Goal: Task Accomplishment & Management: Manage account settings

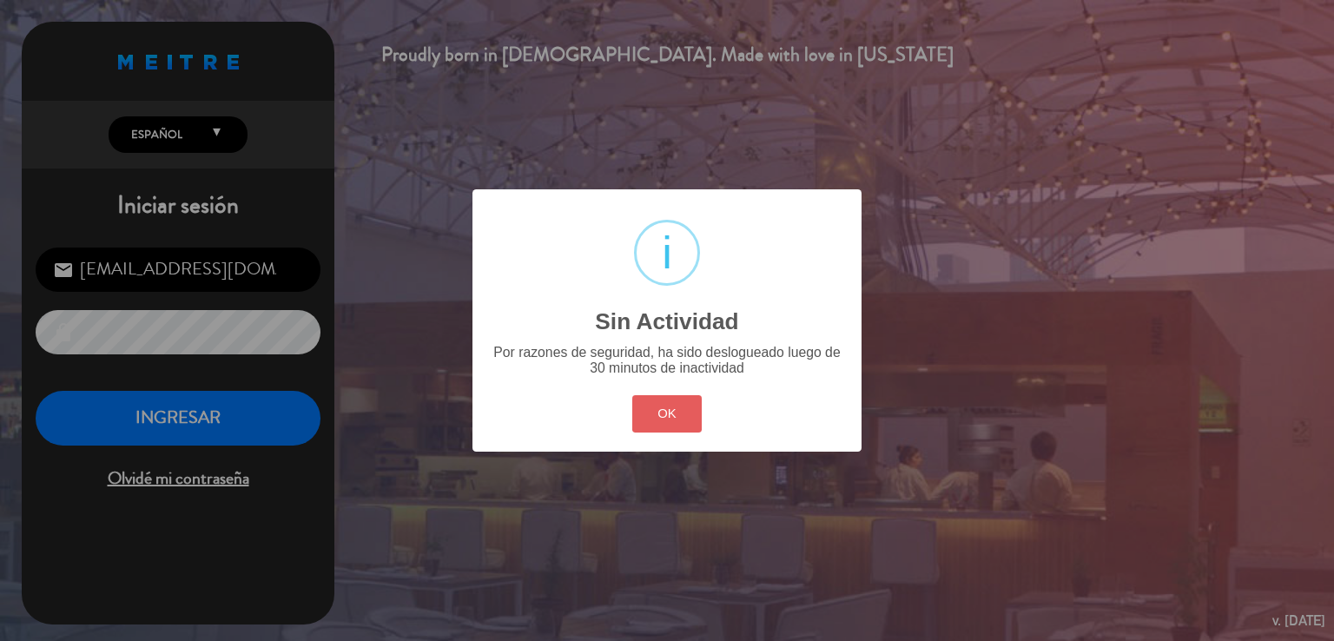
click at [691, 426] on div "OK Cancel" at bounding box center [667, 414] width 78 height 45
click at [685, 412] on button "OK" at bounding box center [667, 413] width 70 height 37
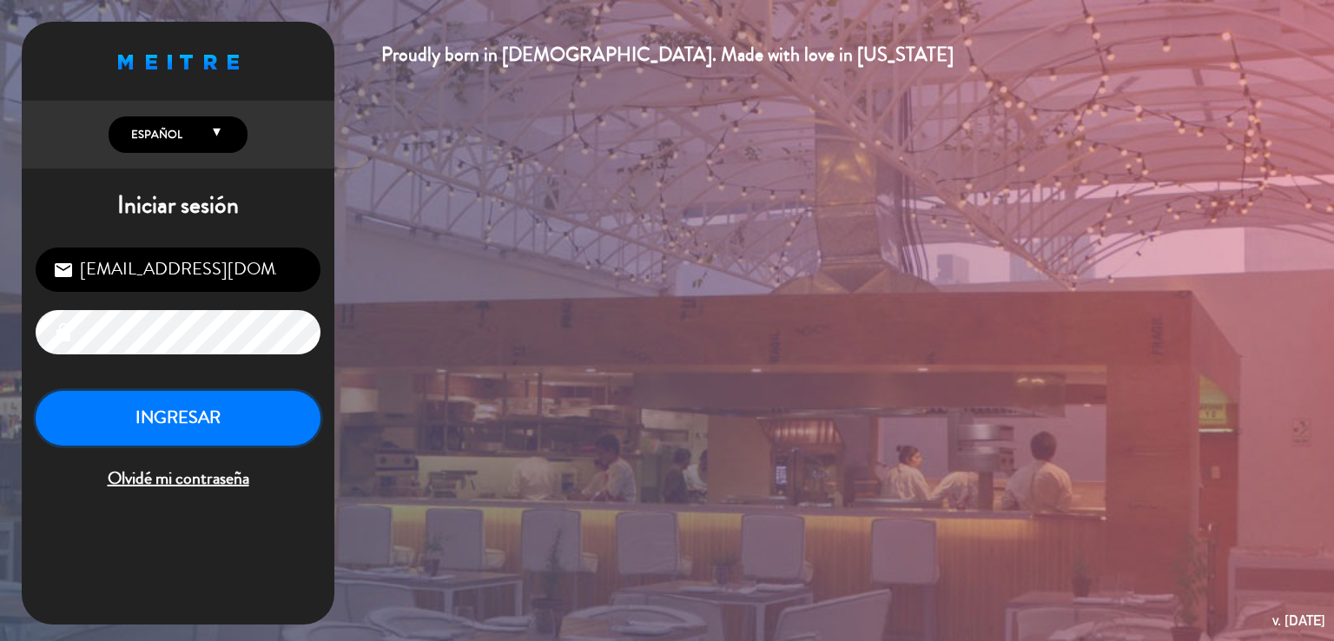
click at [146, 431] on button "INGRESAR" at bounding box center [178, 418] width 285 height 55
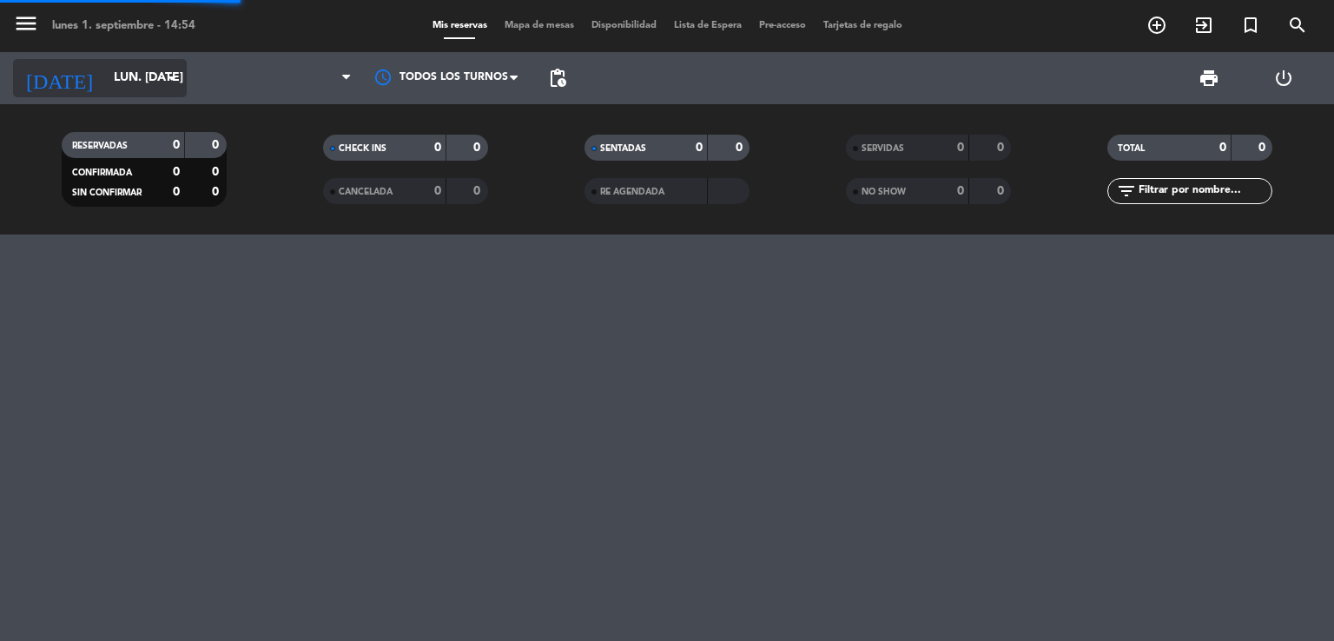
click at [125, 76] on input "lun. [DATE]" at bounding box center [187, 78] width 165 height 31
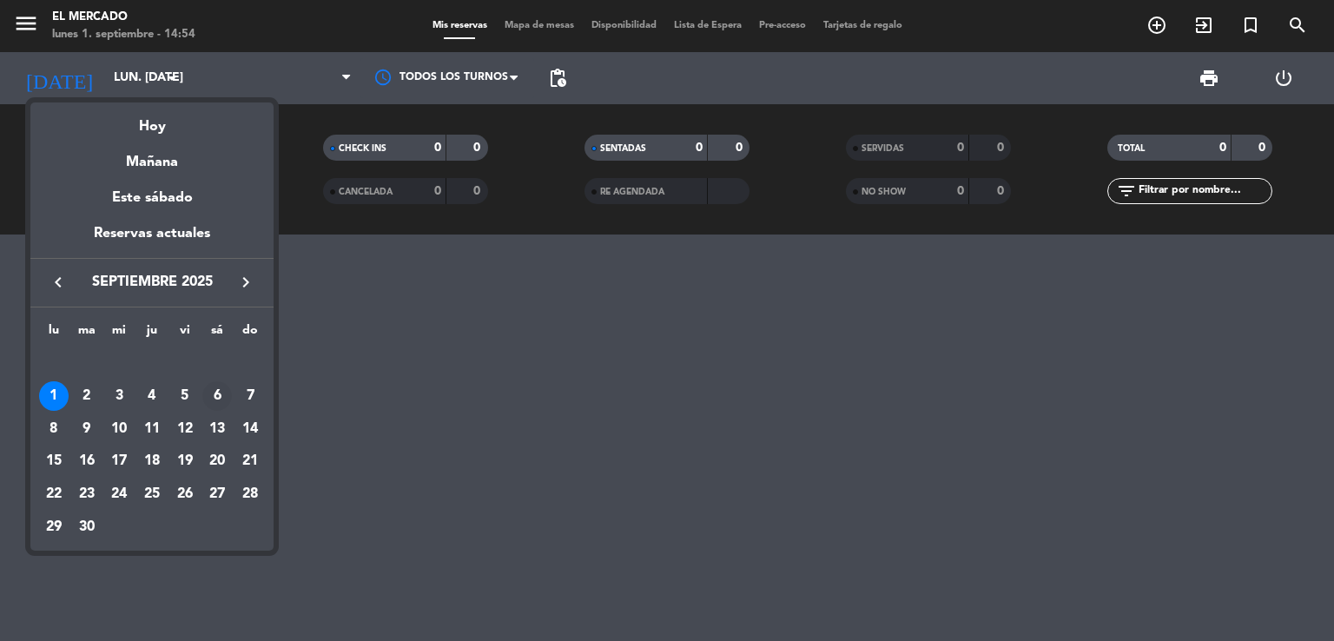
click at [227, 402] on div "6" at bounding box center [217, 396] width 30 height 30
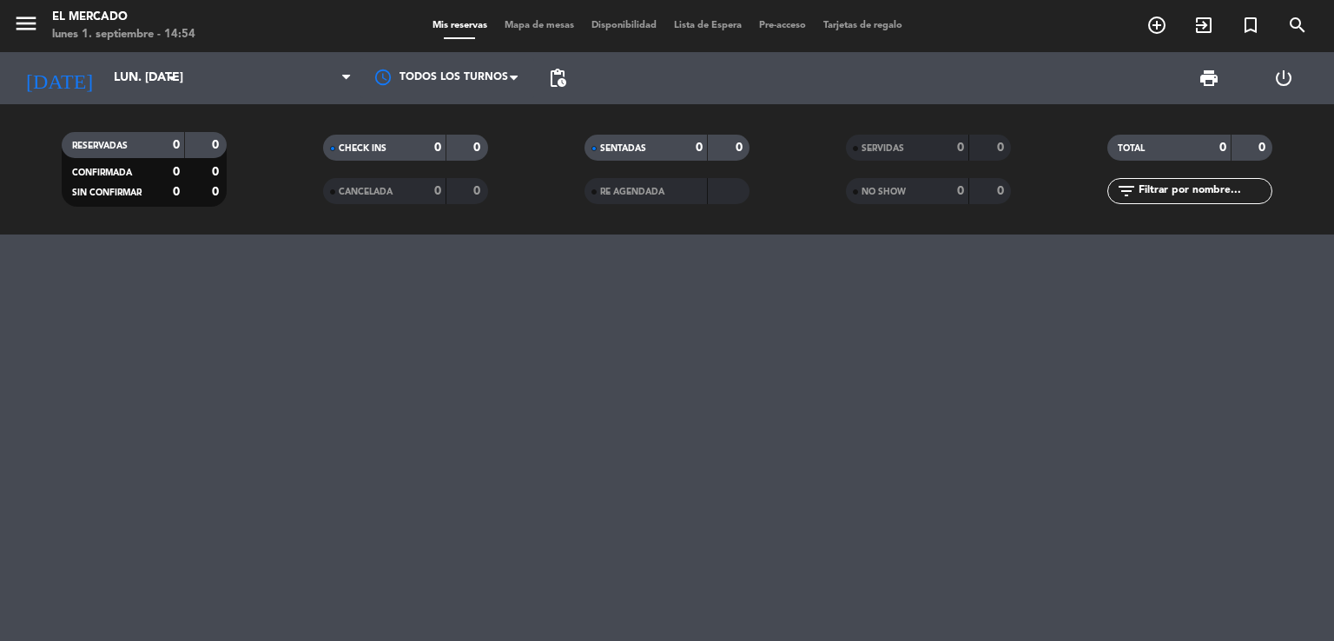
type input "sáb. [DATE]"
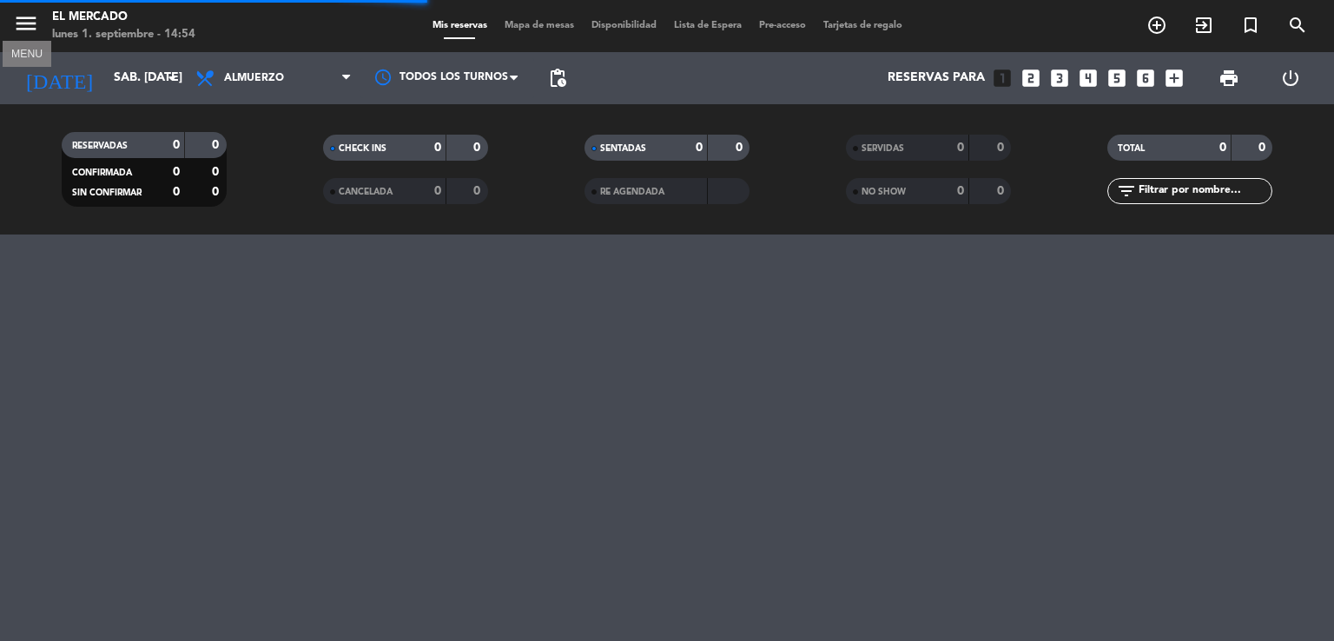
click at [24, 22] on icon "menu" at bounding box center [26, 23] width 26 height 26
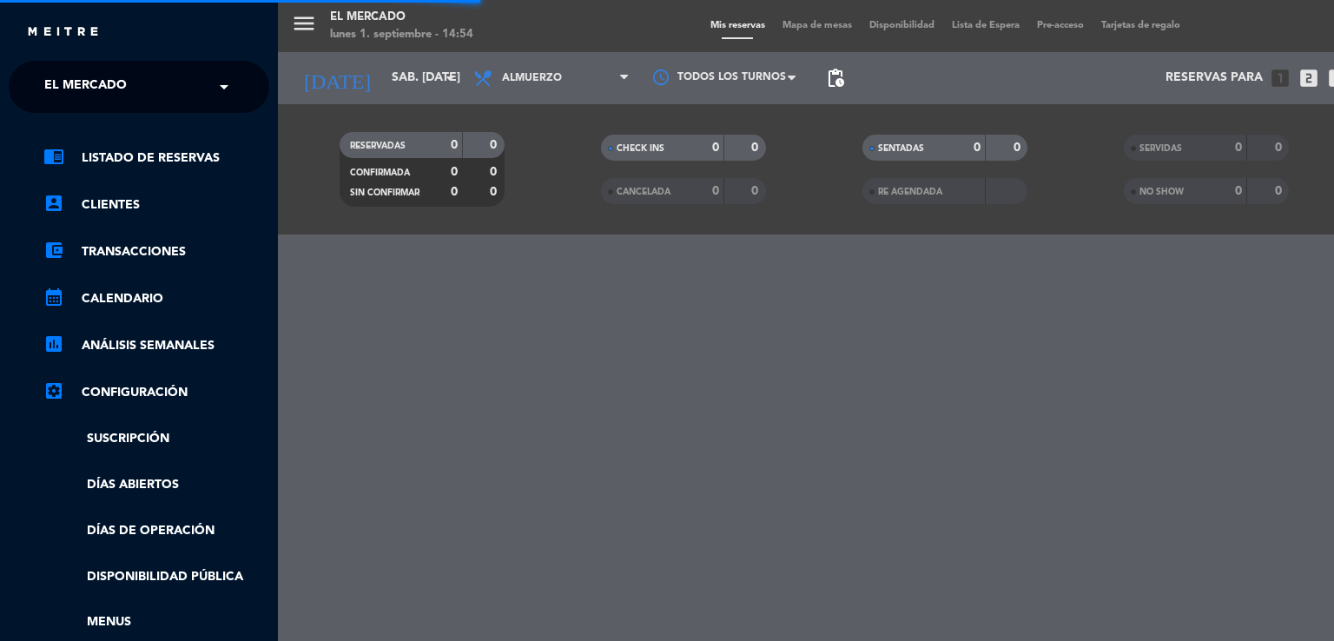
click at [136, 69] on div "× El [PERSON_NAME]" at bounding box center [95, 87] width 116 height 36
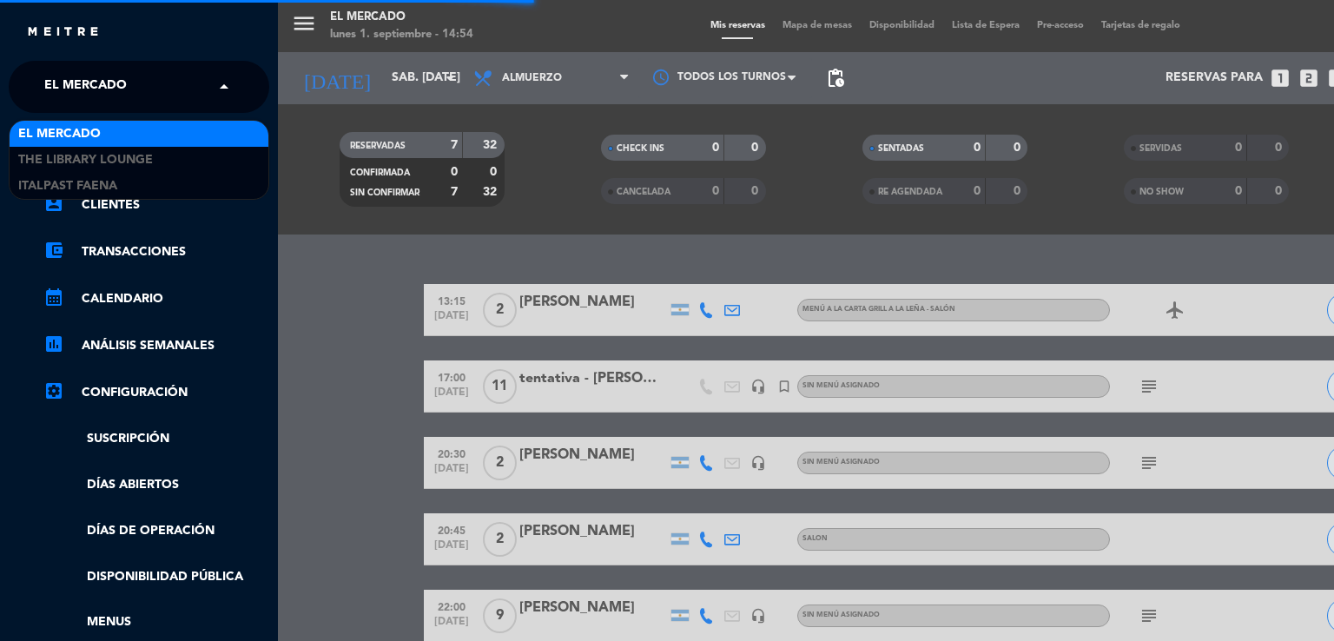
click at [440, 202] on div "menu El [PERSON_NAME] lunes 1. septiembre - 14:54 Mis reservas Mapa de mesas Di…" at bounding box center [945, 320] width 1334 height 641
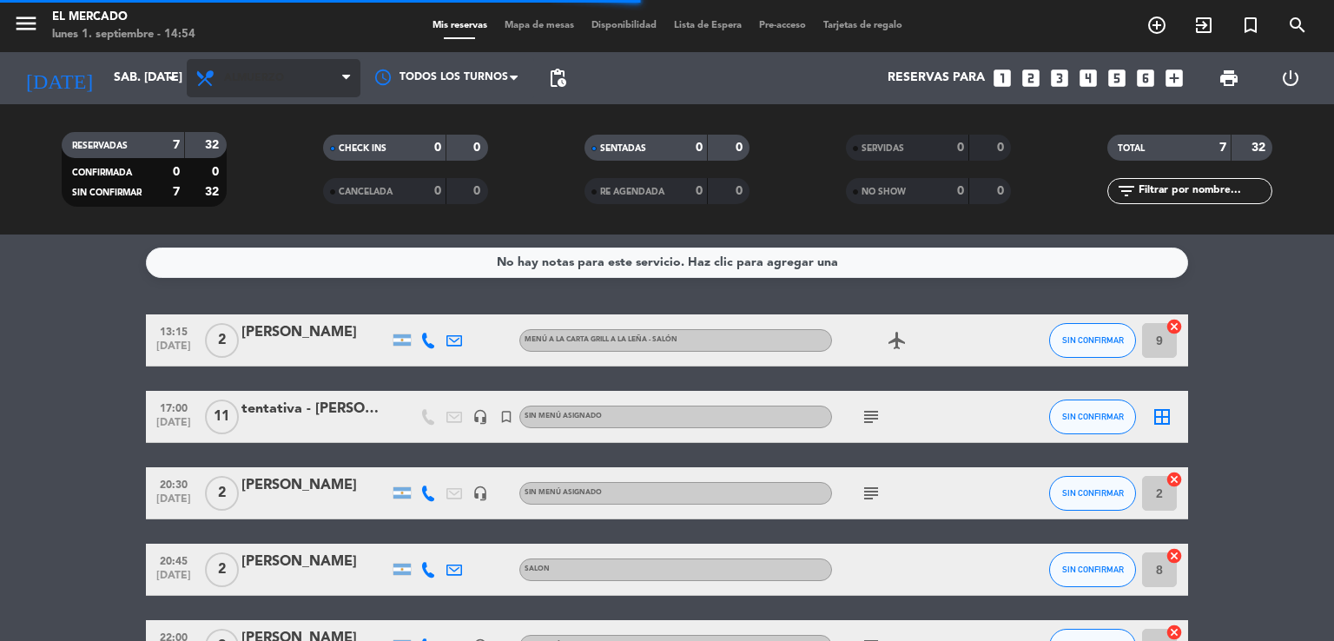
click at [285, 80] on span "Almuerzo" at bounding box center [274, 78] width 174 height 38
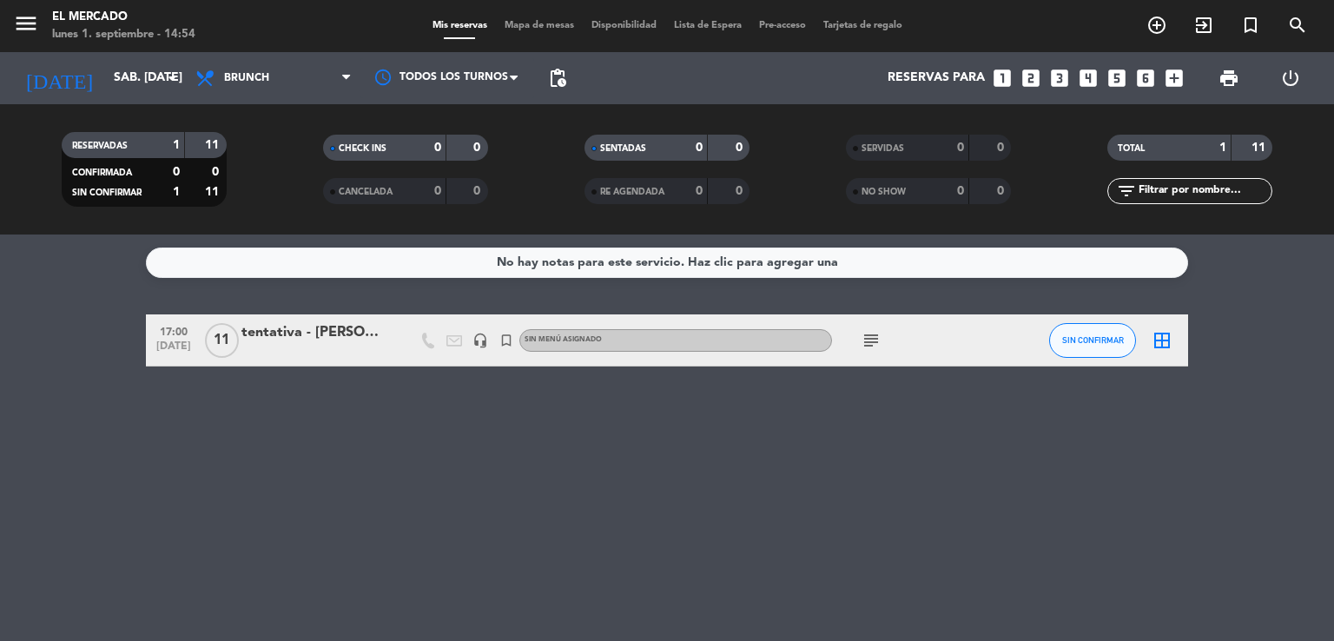
click at [875, 340] on icon "subject" at bounding box center [871, 340] width 21 height 21
click at [253, 341] on div "tentativa - [PERSON_NAME]" at bounding box center [316, 332] width 148 height 23
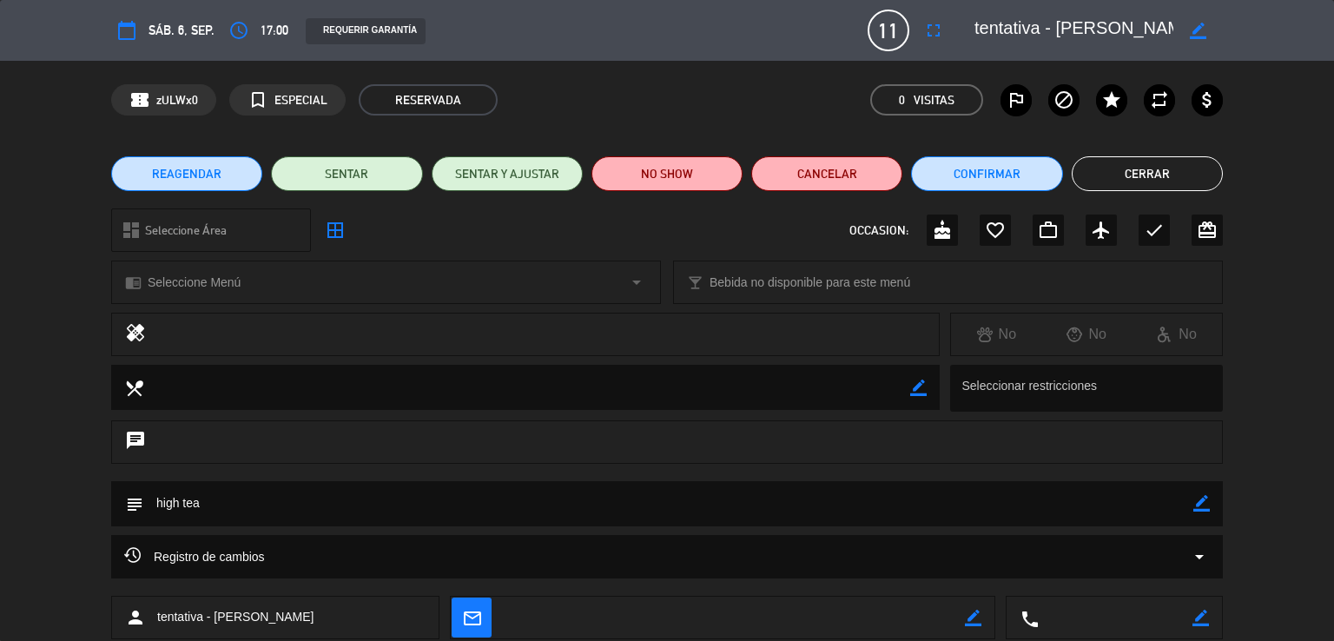
click at [1180, 29] on div "border_color" at bounding box center [1199, 30] width 50 height 31
click at [1190, 25] on icon "border_color" at bounding box center [1198, 31] width 17 height 17
click at [1027, 29] on textarea at bounding box center [1074, 30] width 199 height 31
click at [987, 21] on textarea at bounding box center [1074, 30] width 199 height 31
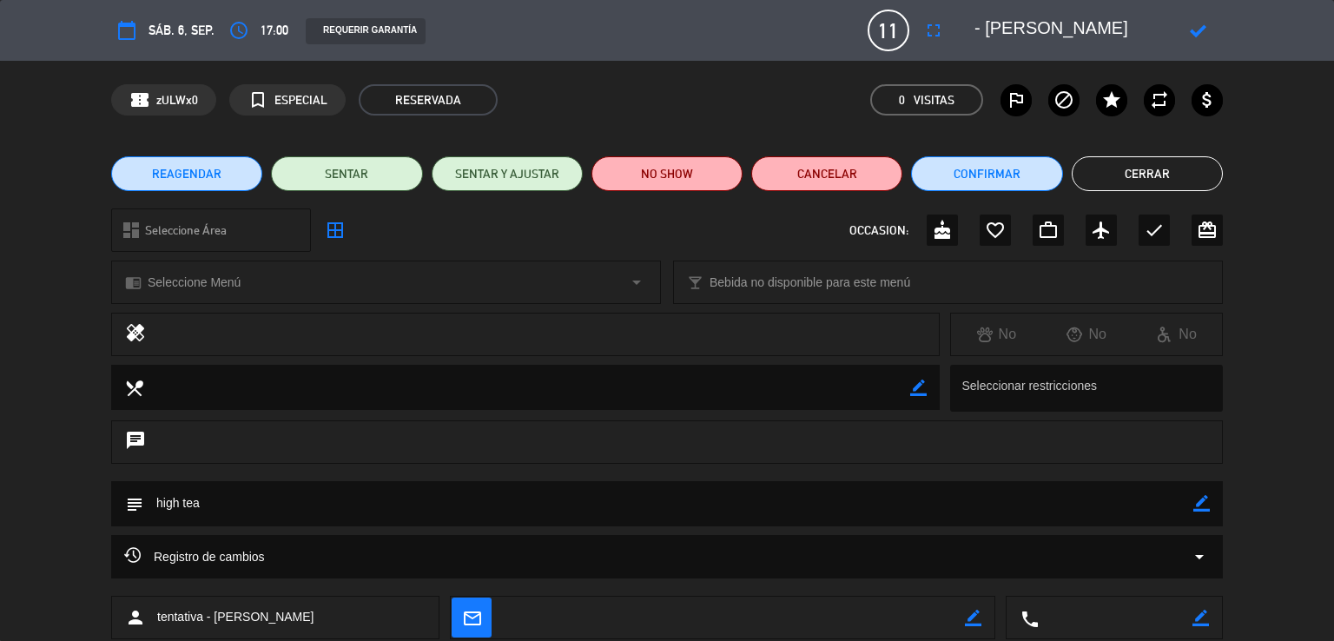
click at [991, 18] on textarea at bounding box center [1074, 30] width 199 height 31
click at [1089, 29] on textarea at bounding box center [1074, 30] width 199 height 31
type textarea "[PERSON_NAME]"
click at [1196, 30] on icon at bounding box center [1198, 31] width 17 height 17
click at [1200, 505] on icon "border_color" at bounding box center [1202, 503] width 17 height 17
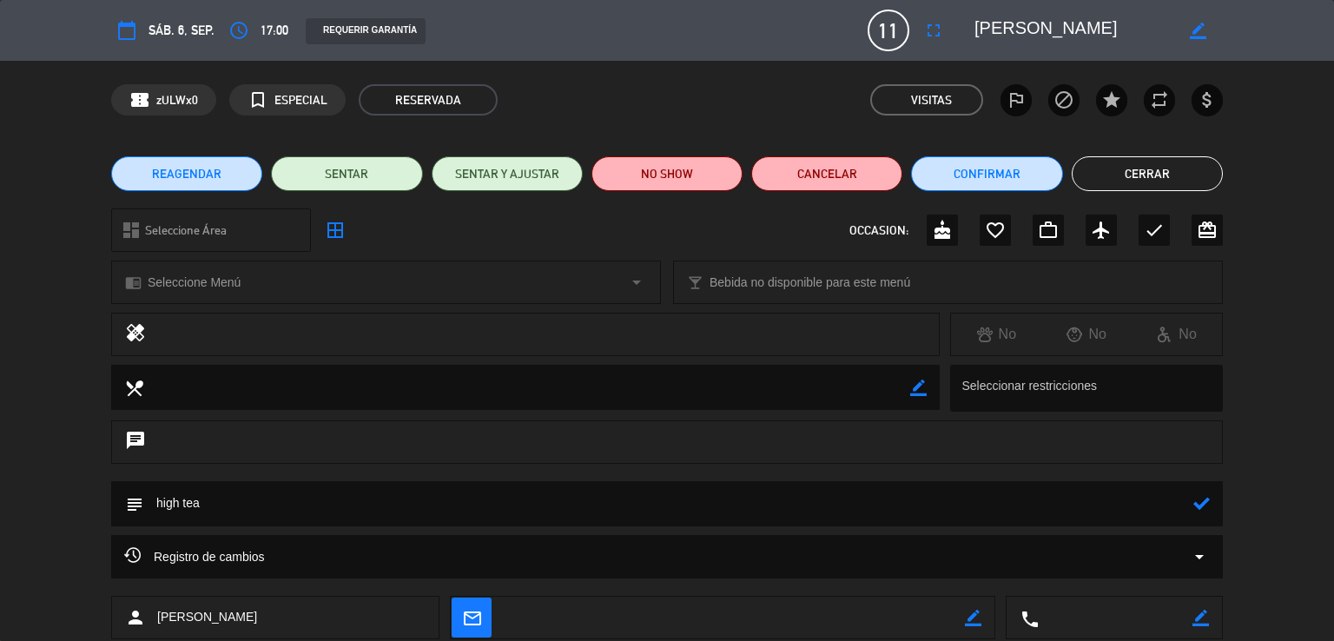
click at [1157, 491] on textarea at bounding box center [668, 503] width 1050 height 44
click at [543, 506] on textarea at bounding box center [668, 503] width 1050 height 44
click at [302, 506] on textarea at bounding box center [668, 503] width 1050 height 44
click at [566, 499] on textarea at bounding box center [668, 503] width 1050 height 44
click at [1188, 494] on textarea at bounding box center [668, 503] width 1050 height 44
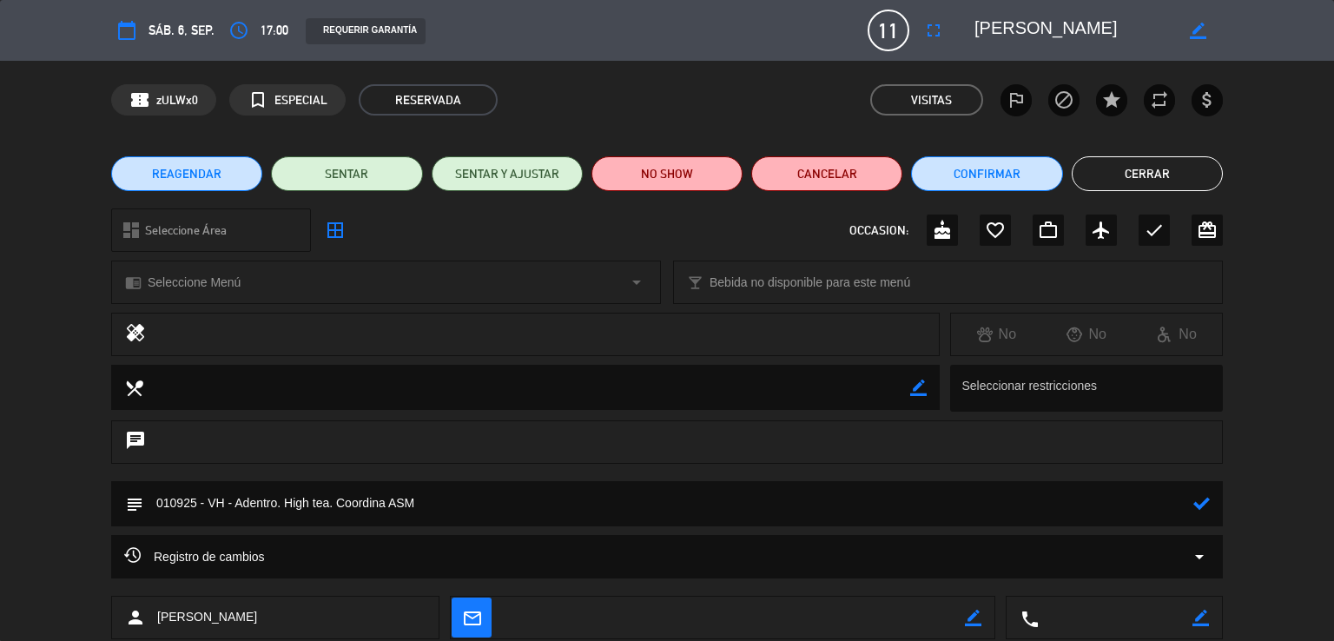
type textarea "010925 - VH - Adentro. High tea. Coordina ASM"
click at [1219, 508] on div "subject" at bounding box center [667, 503] width 1112 height 45
click at [1201, 504] on icon at bounding box center [1202, 503] width 17 height 17
click at [1173, 164] on button "Cerrar" at bounding box center [1147, 173] width 151 height 35
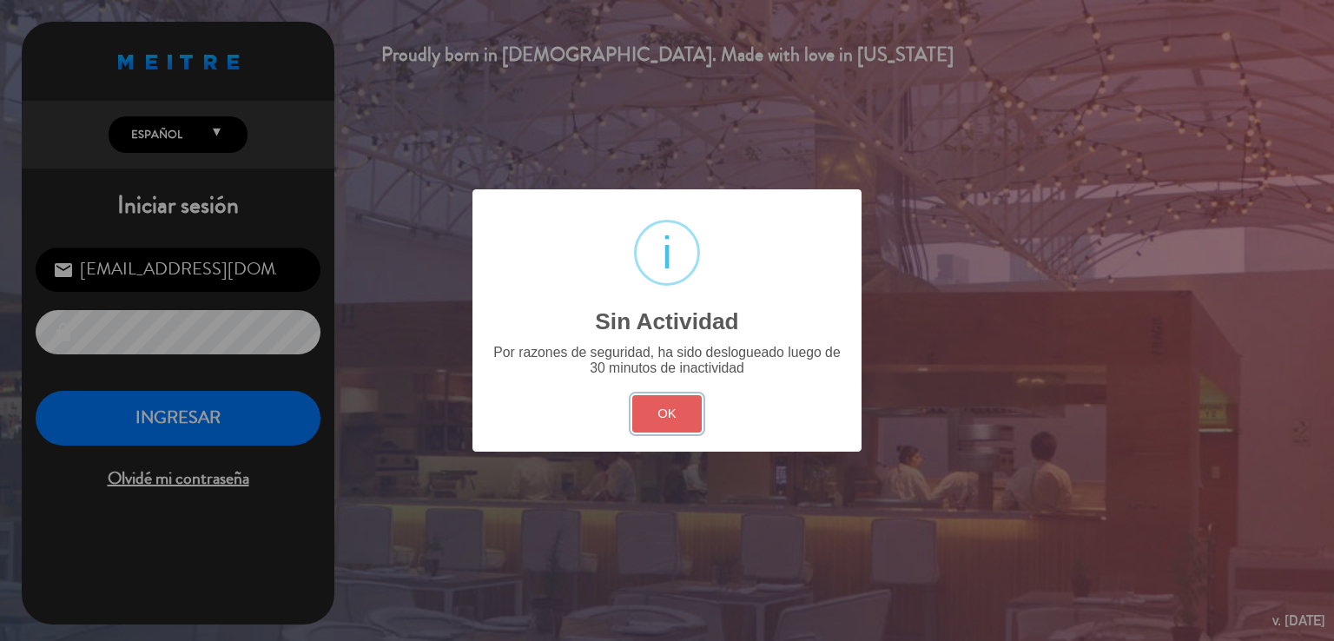
click at [686, 402] on button "OK" at bounding box center [667, 413] width 70 height 37
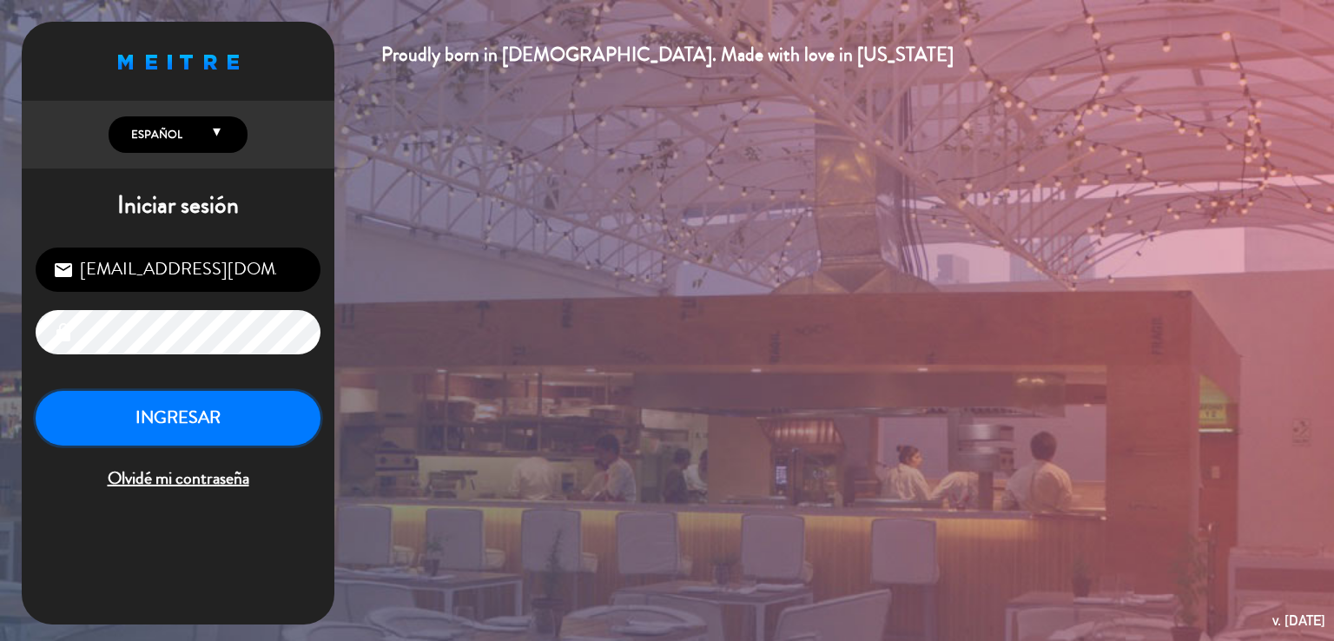
click at [167, 418] on button "INGRESAR" at bounding box center [178, 418] width 285 height 55
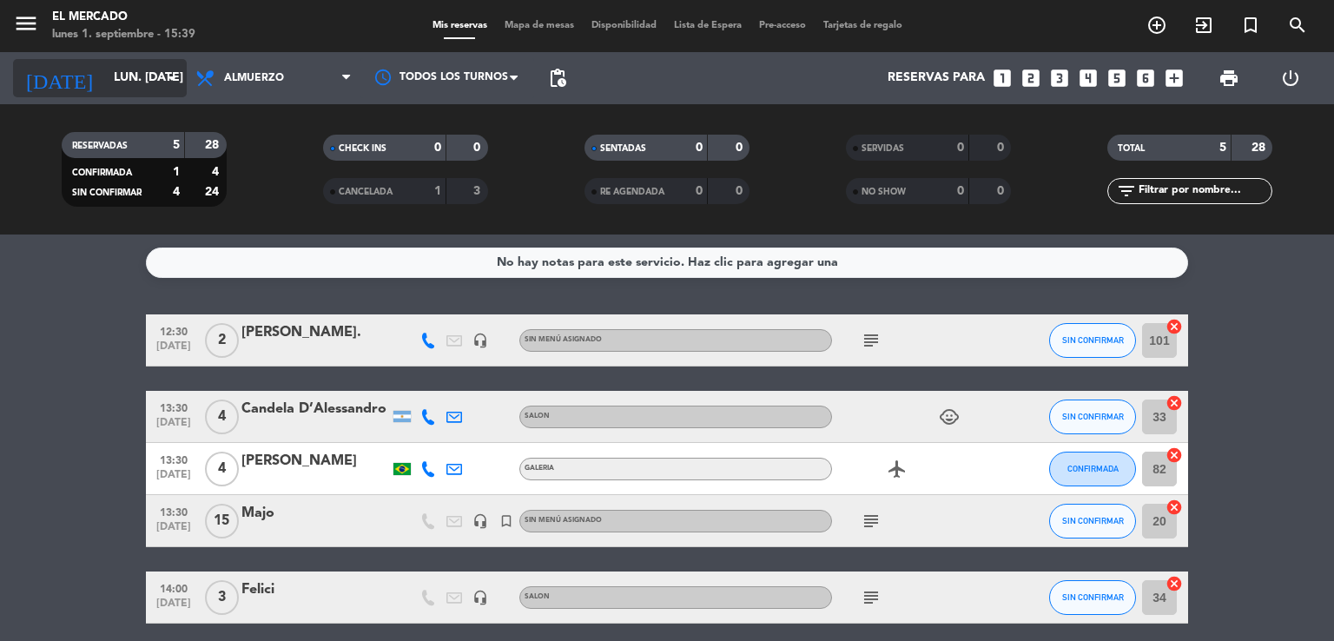
click at [107, 91] on input "lun. [DATE]" at bounding box center [187, 78] width 165 height 31
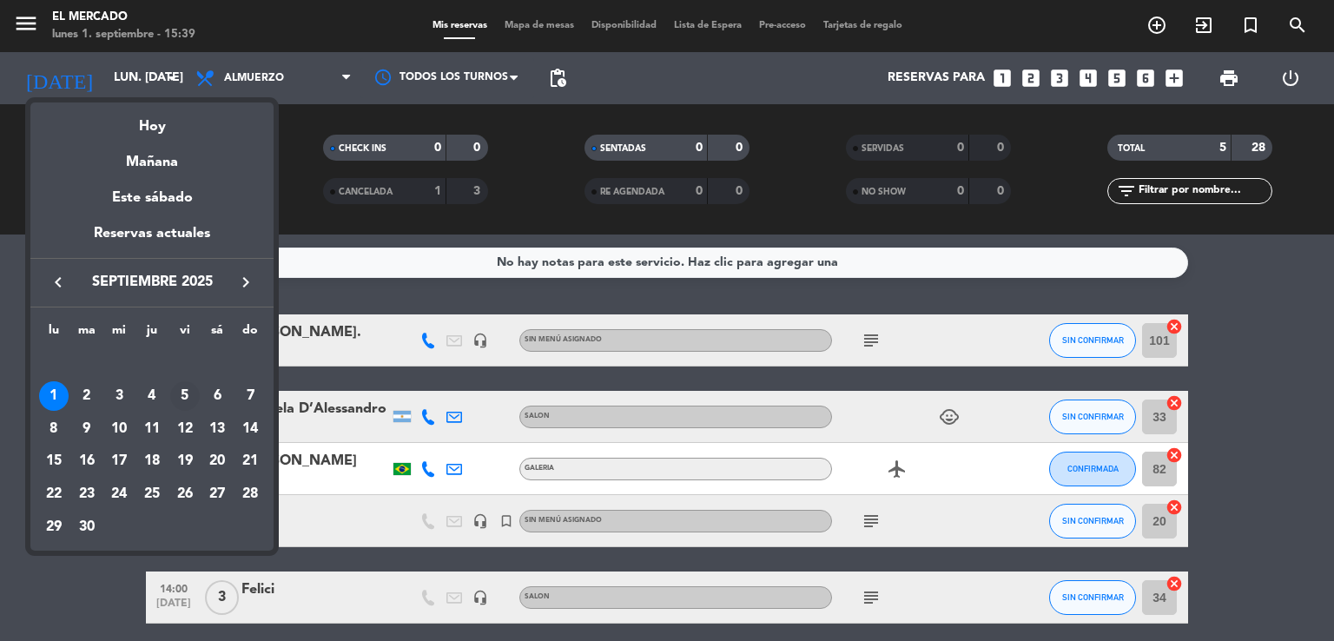
click at [186, 398] on div "5" at bounding box center [185, 396] width 30 height 30
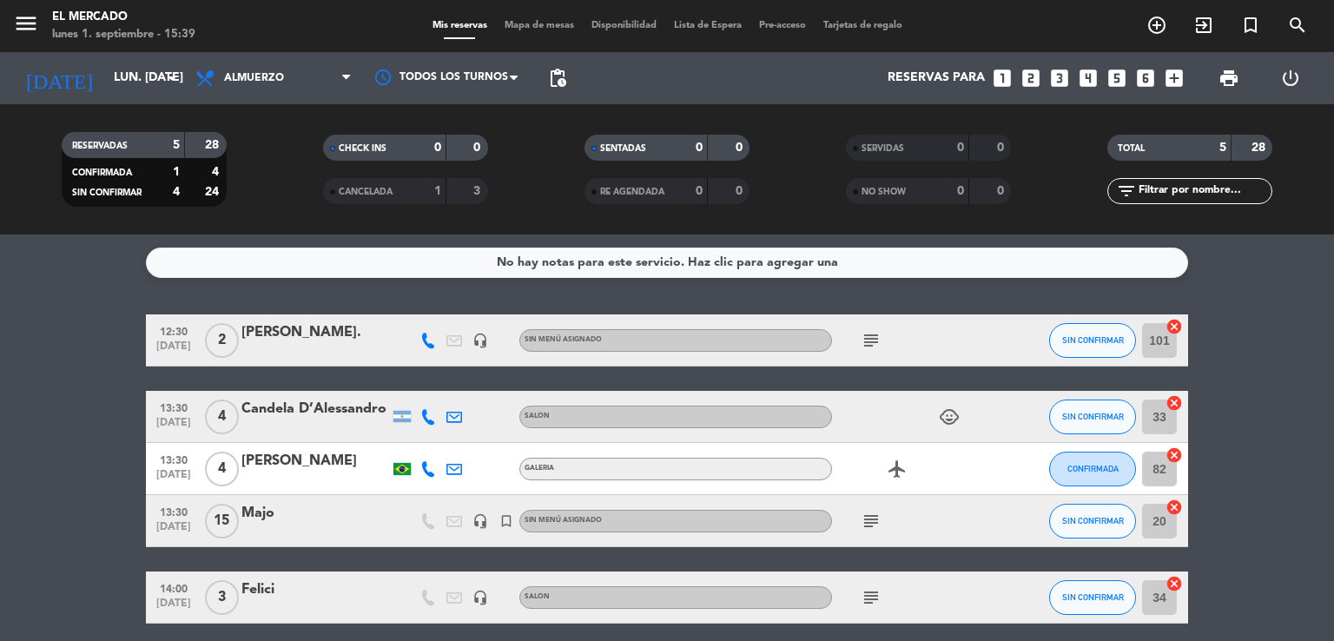
type input "vie. [DATE]"
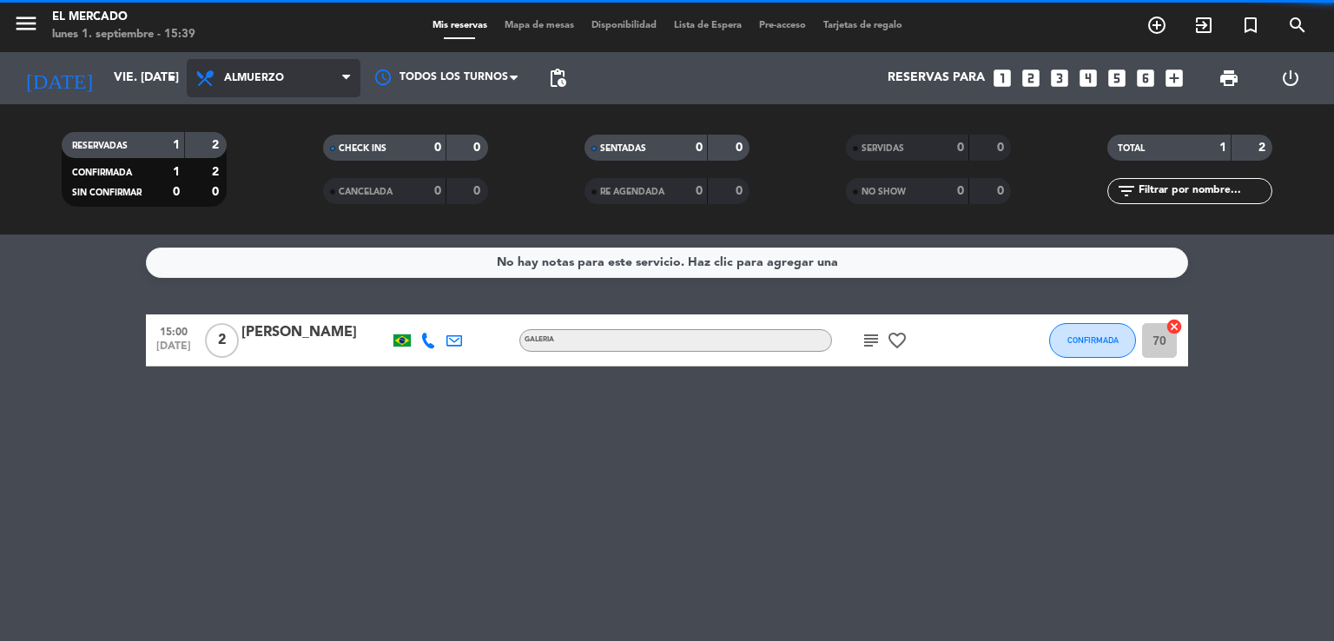
click at [236, 83] on span "Almuerzo" at bounding box center [254, 78] width 60 height 12
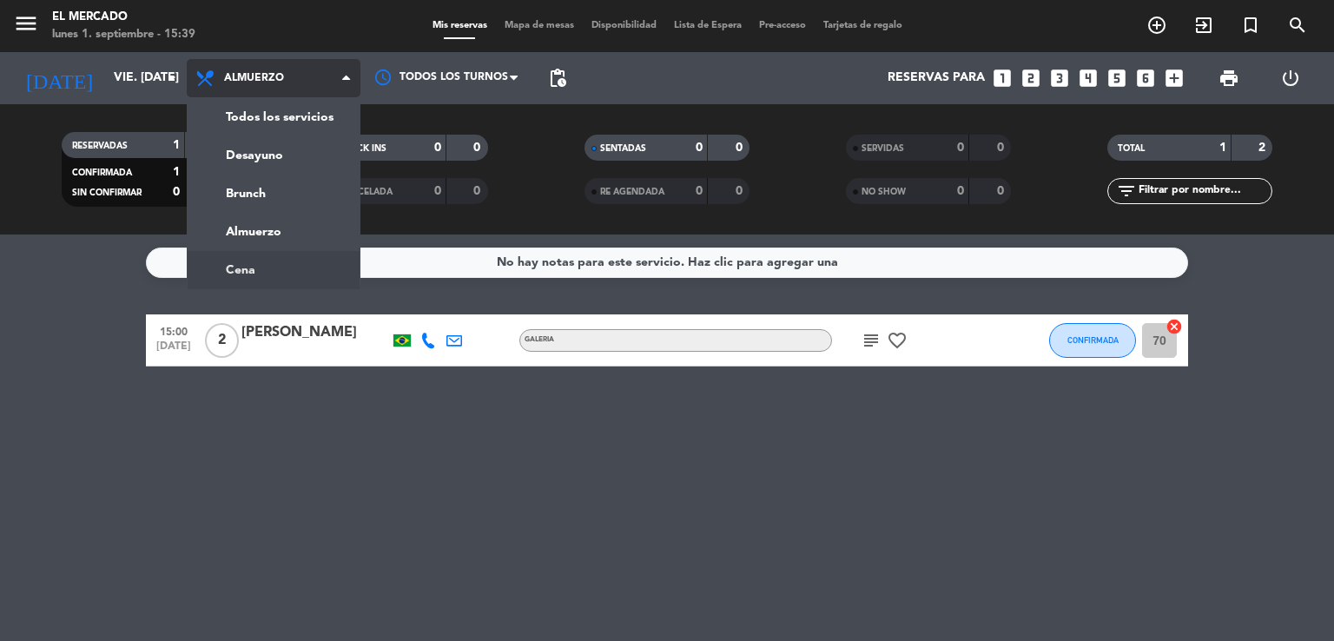
click at [265, 258] on ng-component "menu El [PERSON_NAME] lunes 1. septiembre - 15:39 Mis reservas Mapa de mesas Di…" at bounding box center [667, 320] width 1334 height 641
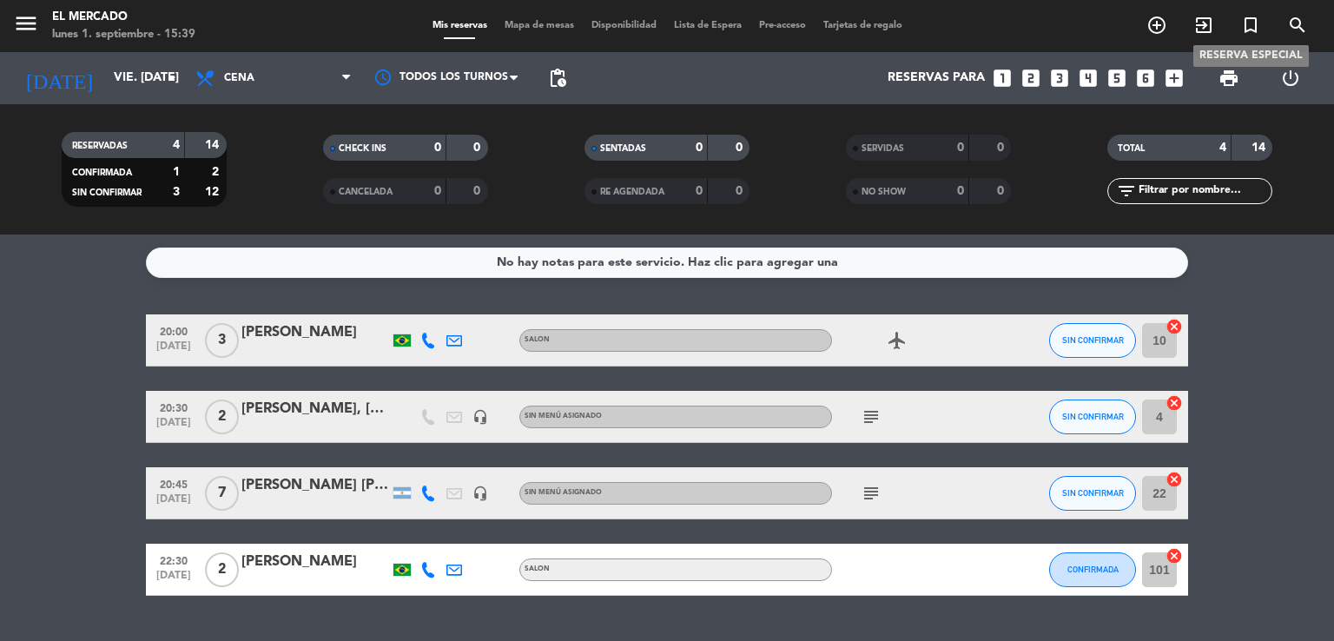
click at [1237, 21] on span "turned_in_not" at bounding box center [1250, 25] width 47 height 30
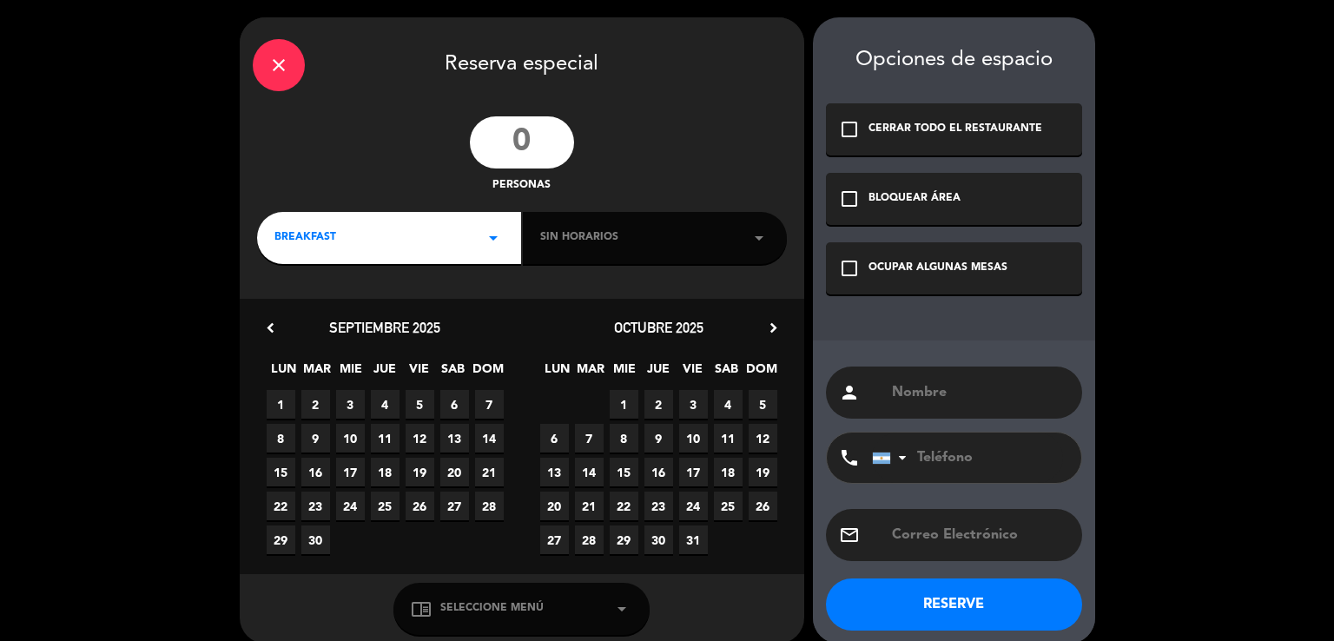
click at [480, 151] on input "number" at bounding box center [522, 142] width 104 height 52
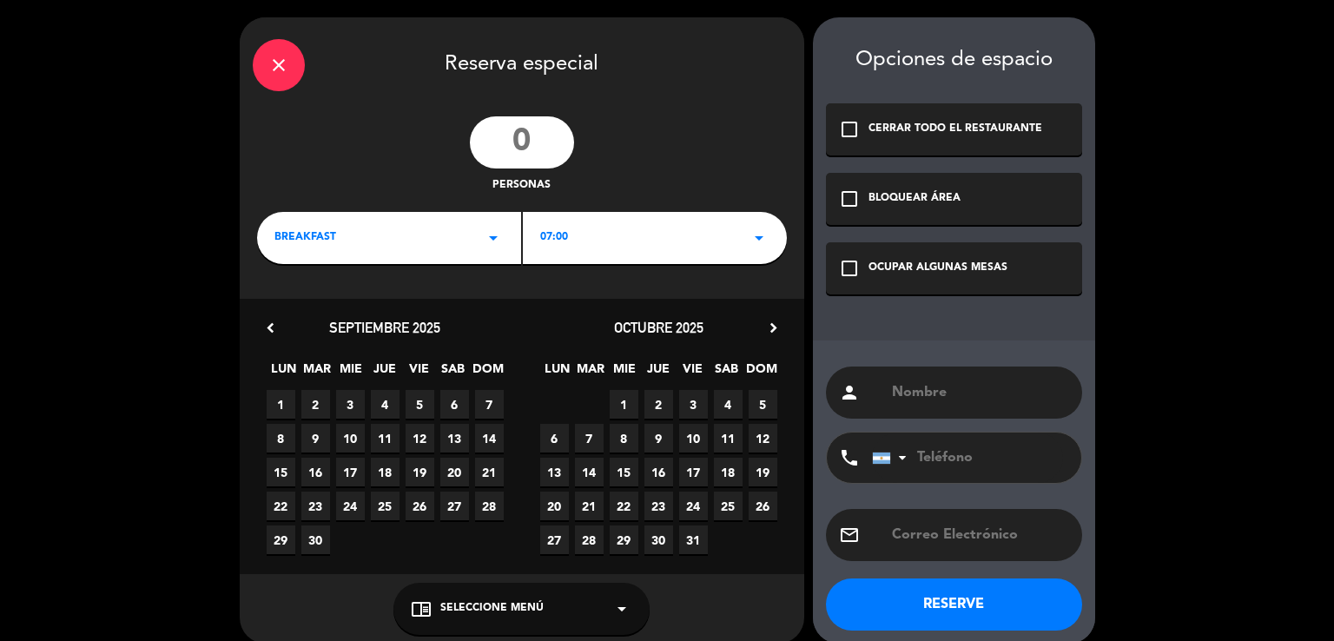
type input "9"
type input "10"
click at [336, 227] on div "BREAKFAST arrow_drop_down" at bounding box center [389, 238] width 264 height 52
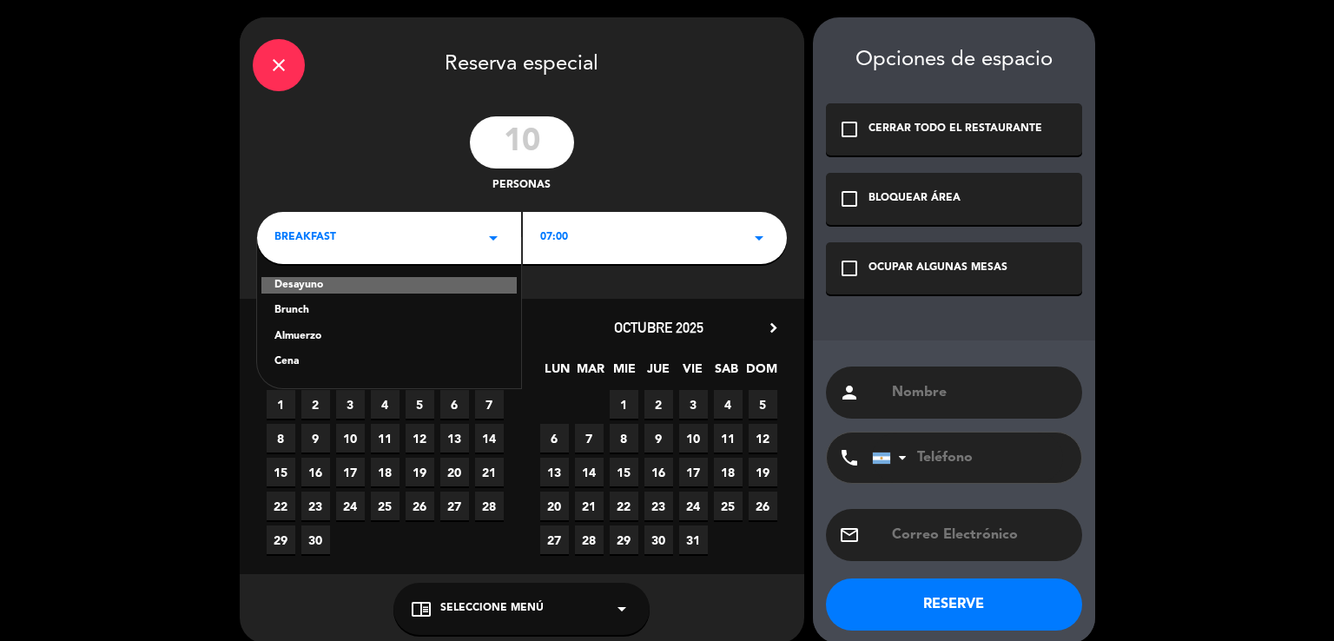
click at [311, 364] on div "Cena" at bounding box center [389, 362] width 229 height 17
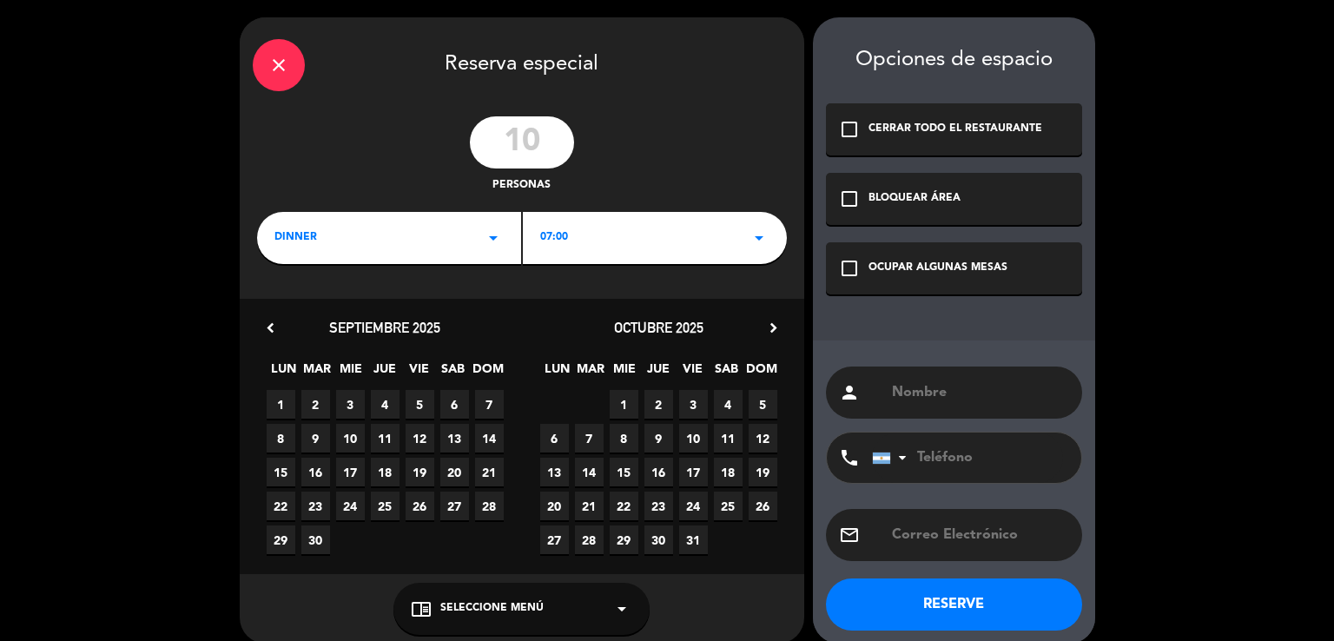
click at [956, 259] on div "check_box_outline_blank OCUPAR ALGUNAS MESAS" at bounding box center [954, 268] width 256 height 52
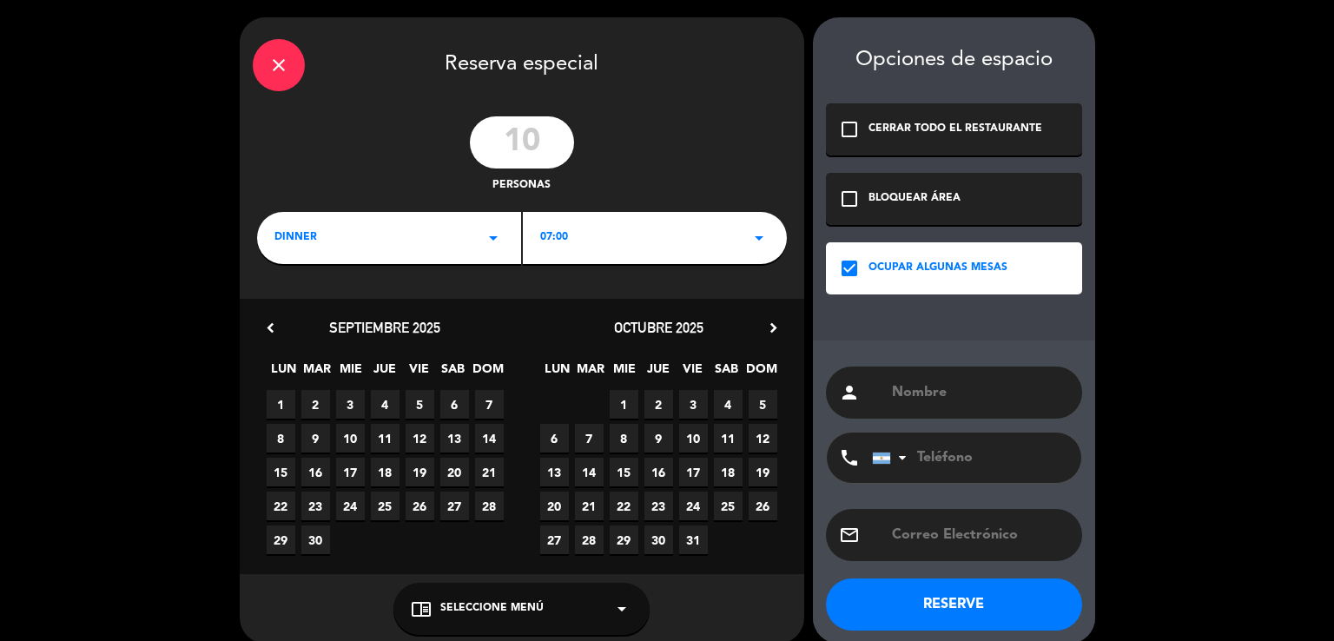
click at [597, 222] on div "07:00 arrow_drop_down" at bounding box center [655, 238] width 264 height 52
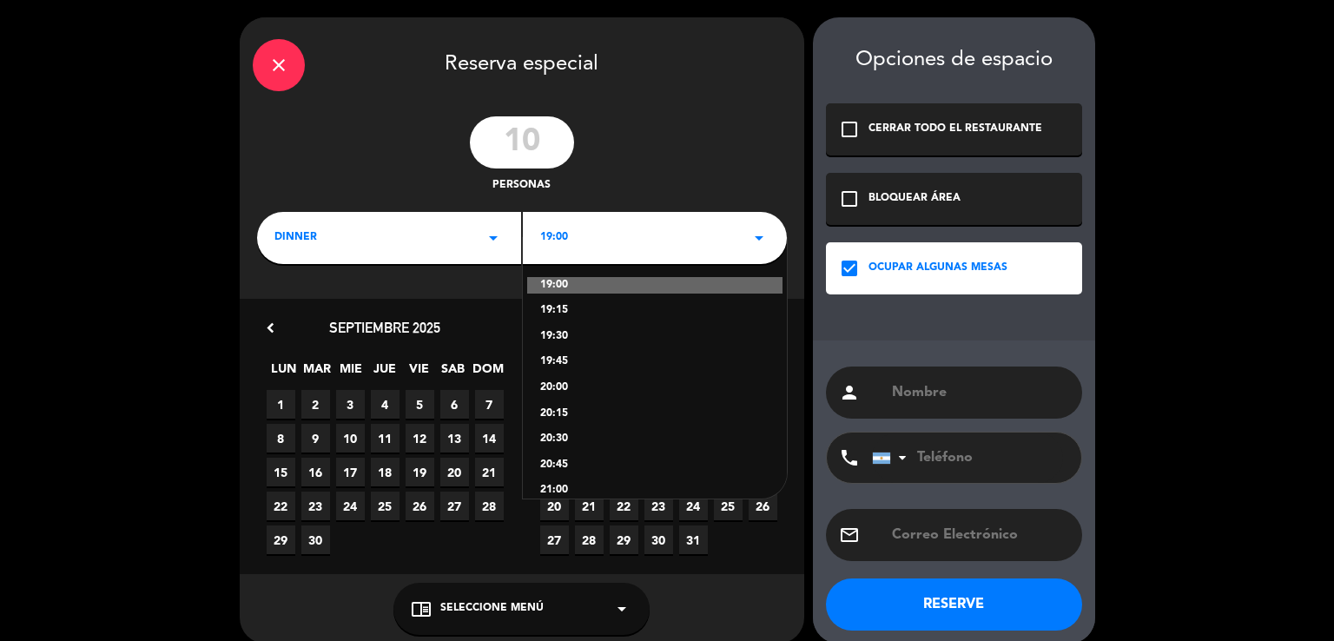
click at [414, 390] on span "5" at bounding box center [420, 404] width 29 height 29
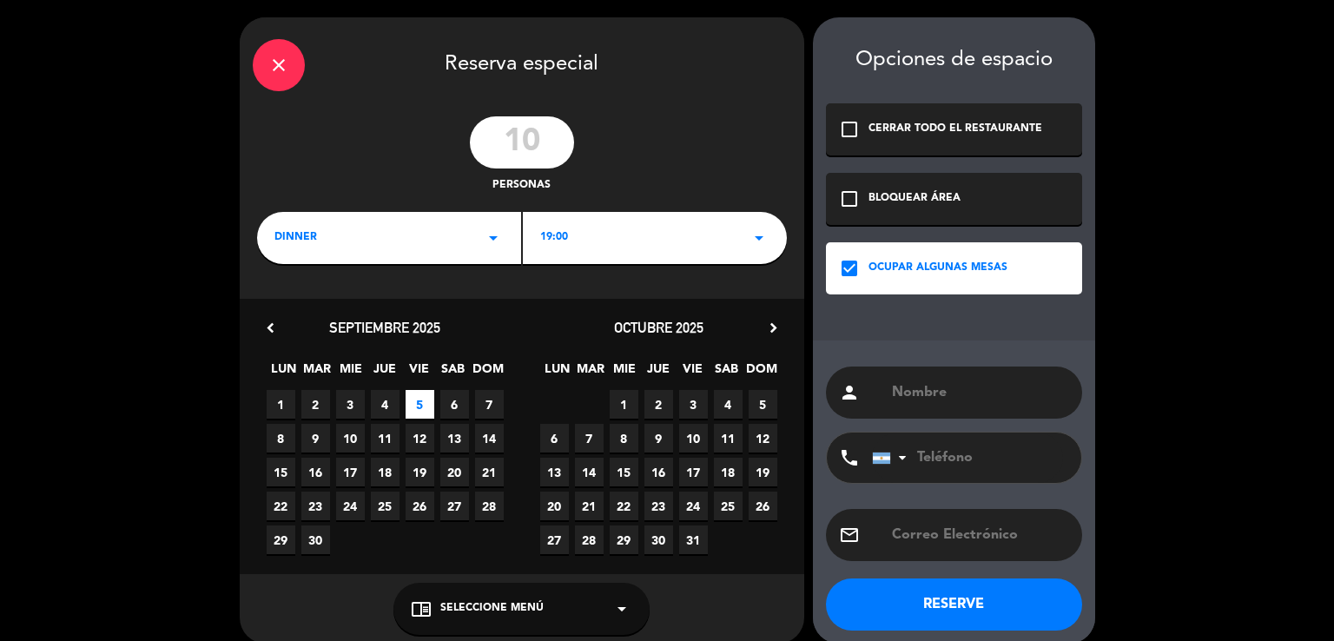
click at [995, 390] on input "text" at bounding box center [979, 392] width 179 height 24
type input "[PERSON_NAME] ?"
click at [1008, 626] on button "RESERVE" at bounding box center [954, 605] width 256 height 52
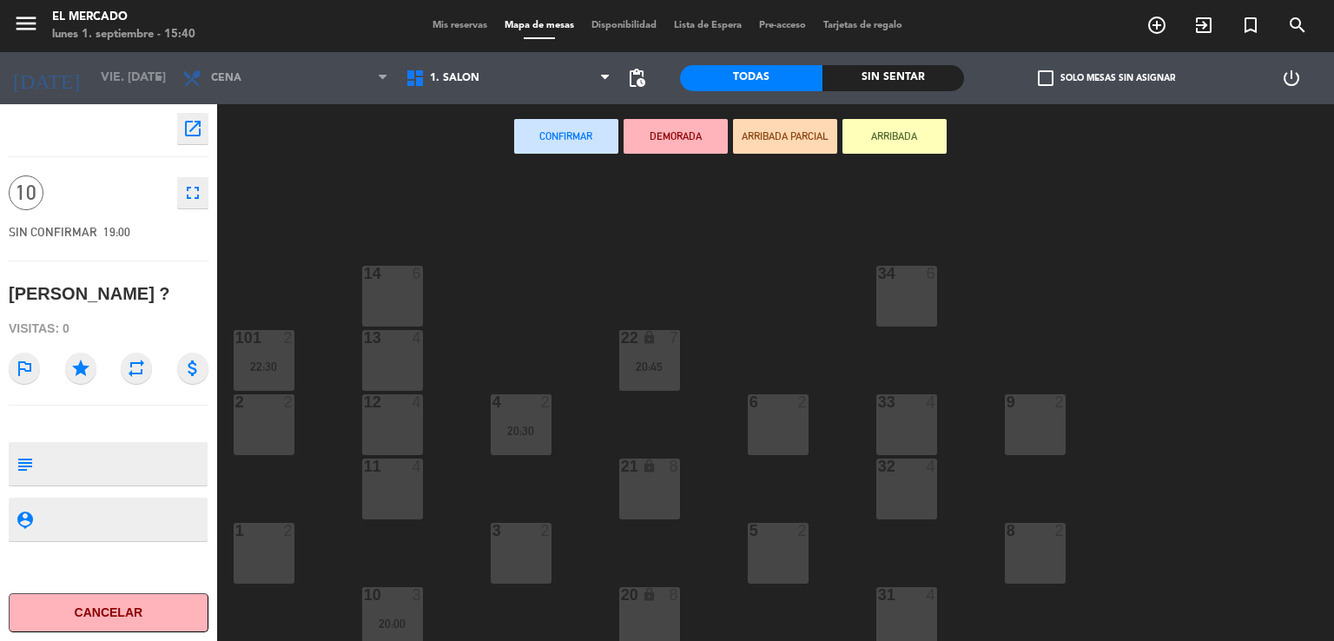
click at [186, 126] on icon "open_in_new" at bounding box center [192, 128] width 21 height 21
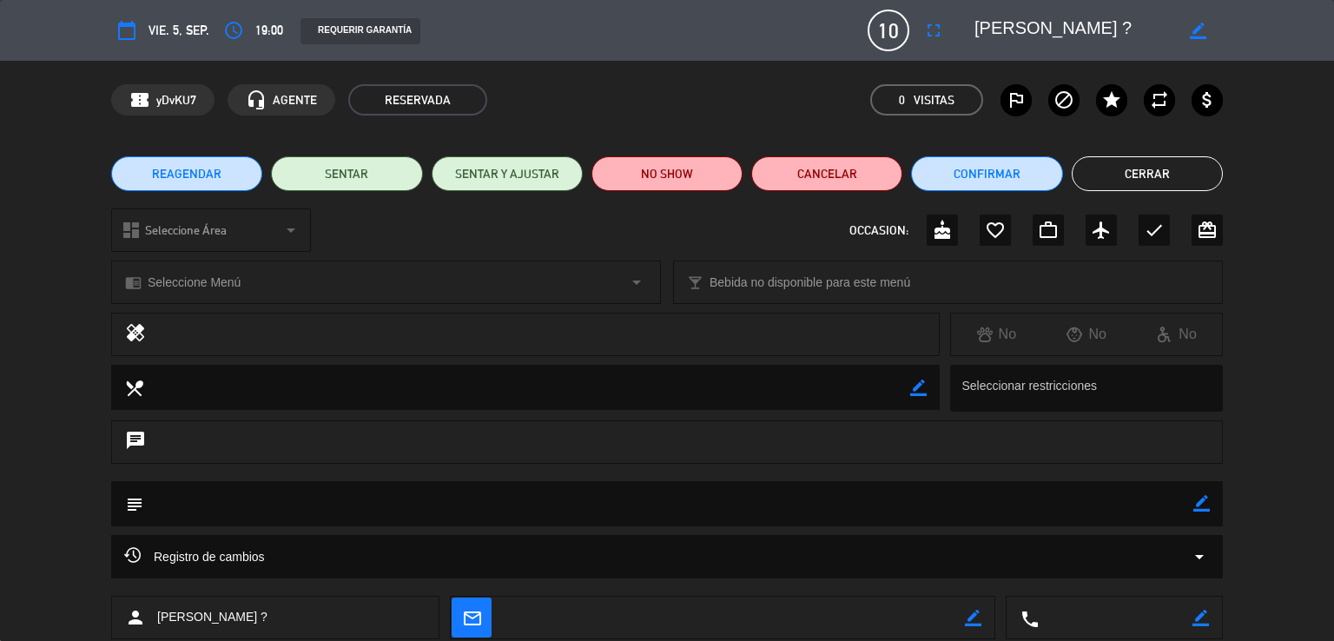
click at [1203, 505] on icon "border_color" at bounding box center [1202, 503] width 17 height 17
click at [1160, 498] on textarea at bounding box center [668, 503] width 1050 height 44
click at [1188, 495] on textarea at bounding box center [668, 503] width 1050 height 44
click at [1188, 500] on textarea at bounding box center [668, 503] width 1050 height 44
type textarea "010925 - VH - Adentro, Menu degus. Coordina ASM"
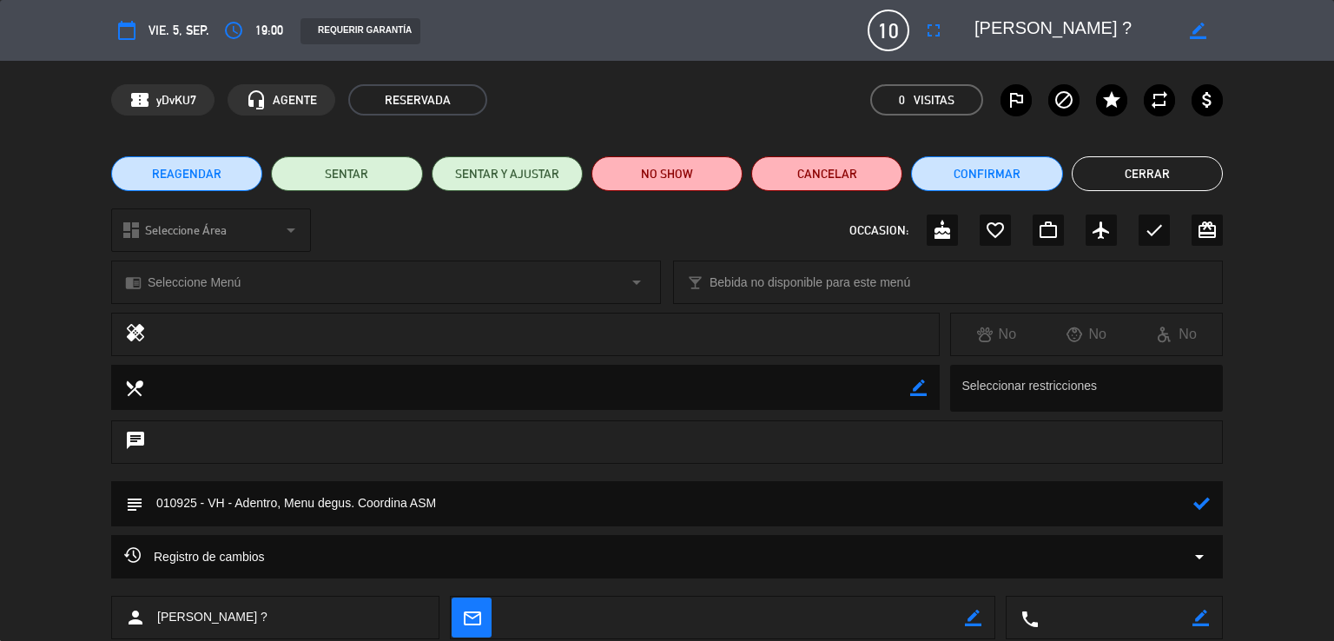
click at [1196, 500] on icon at bounding box center [1202, 503] width 17 height 17
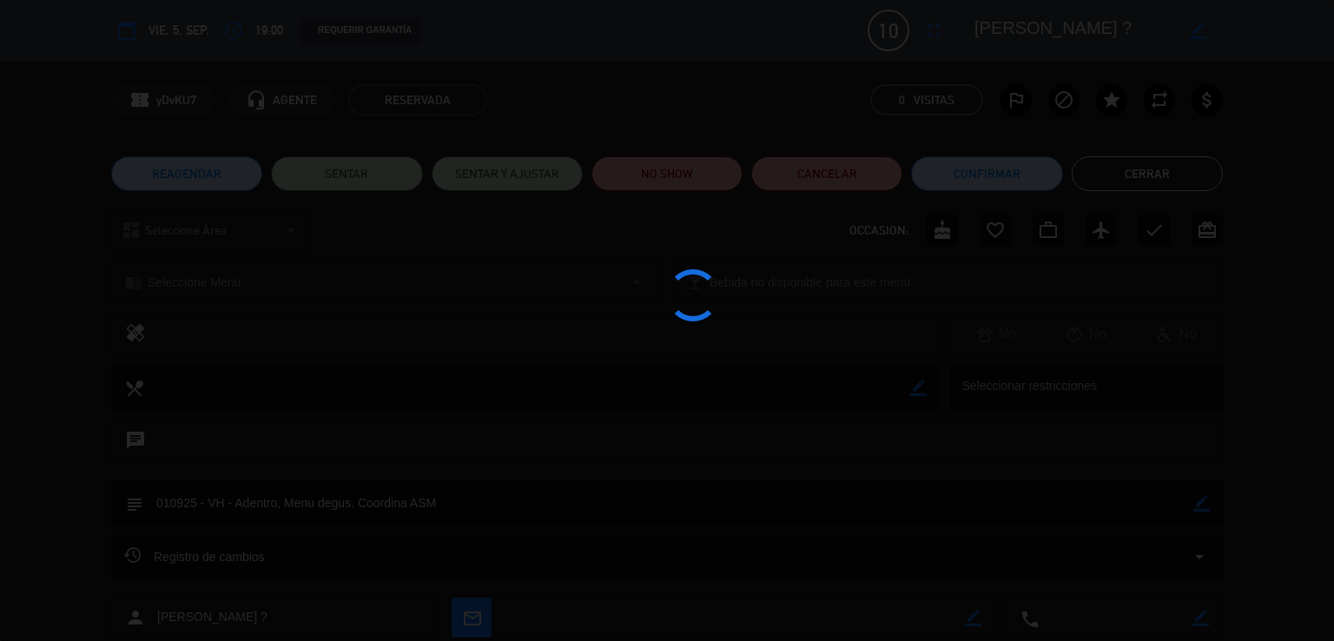
type textarea "010925 - VH - Adentro, Menu degus. Coordina ASM"
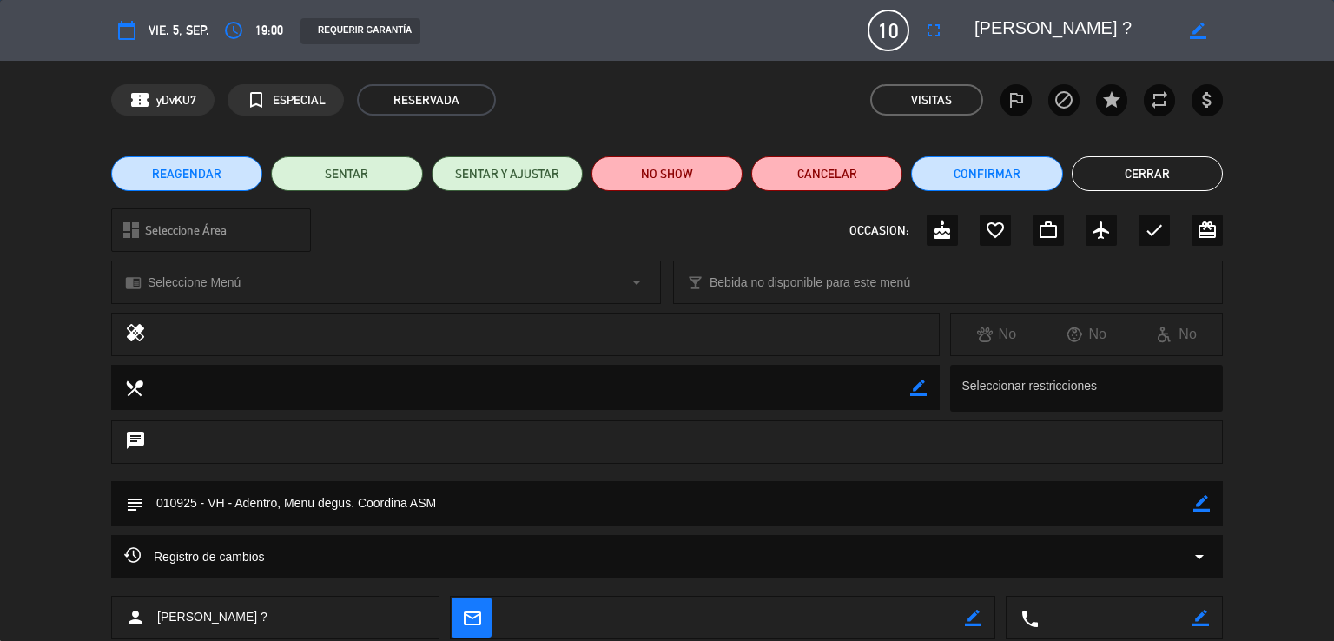
click at [1135, 189] on button "Cerrar" at bounding box center [1147, 173] width 151 height 35
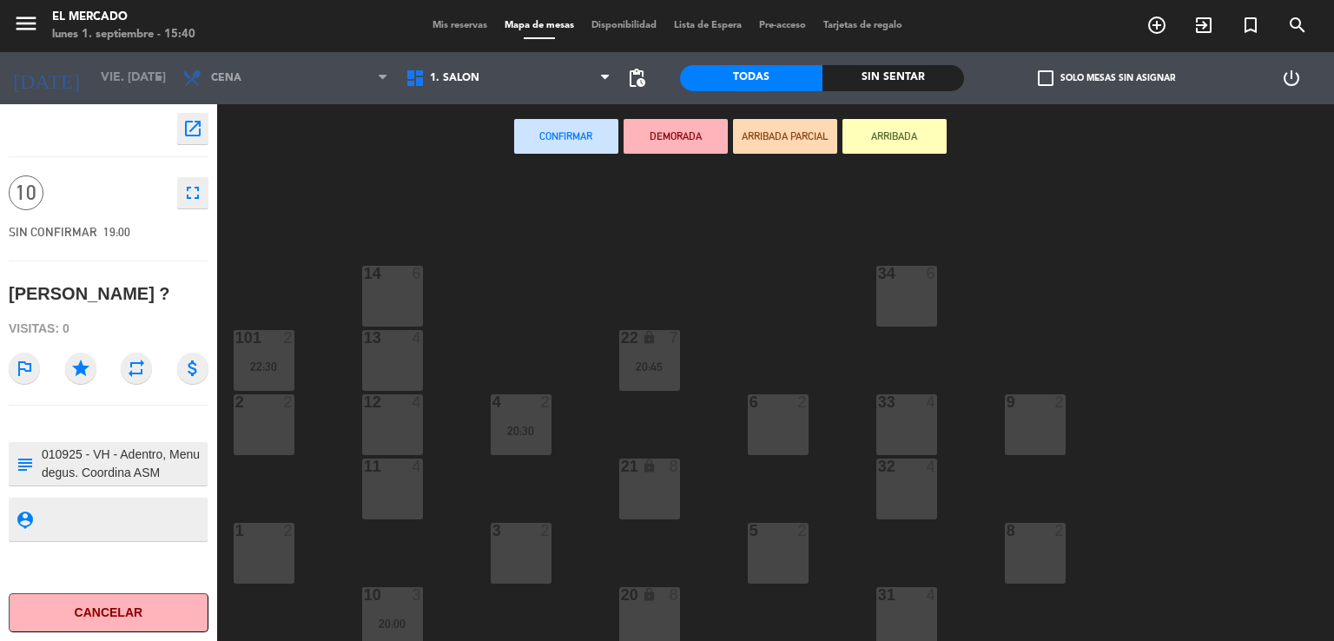
click at [405, 293] on div "14 6" at bounding box center [392, 296] width 61 height 61
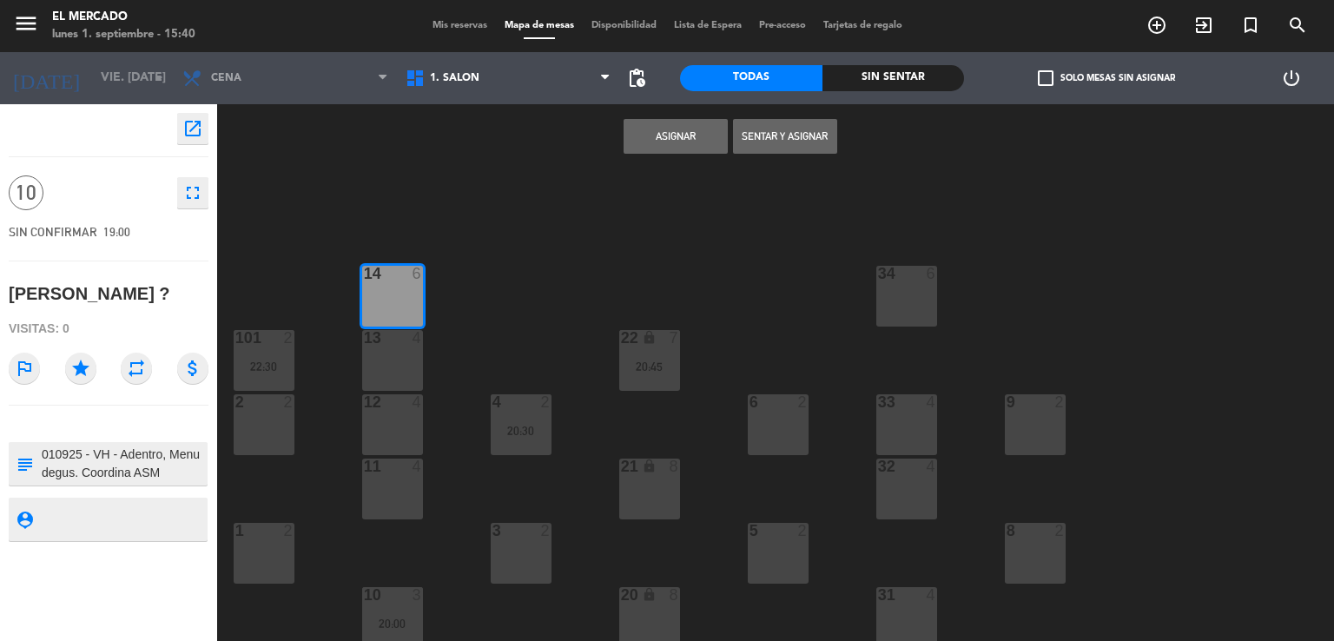
click at [415, 371] on div "13 4" at bounding box center [392, 360] width 61 height 61
click at [413, 439] on div "12 4" at bounding box center [392, 424] width 61 height 61
click at [414, 473] on div "4" at bounding box center [418, 467] width 10 height 16
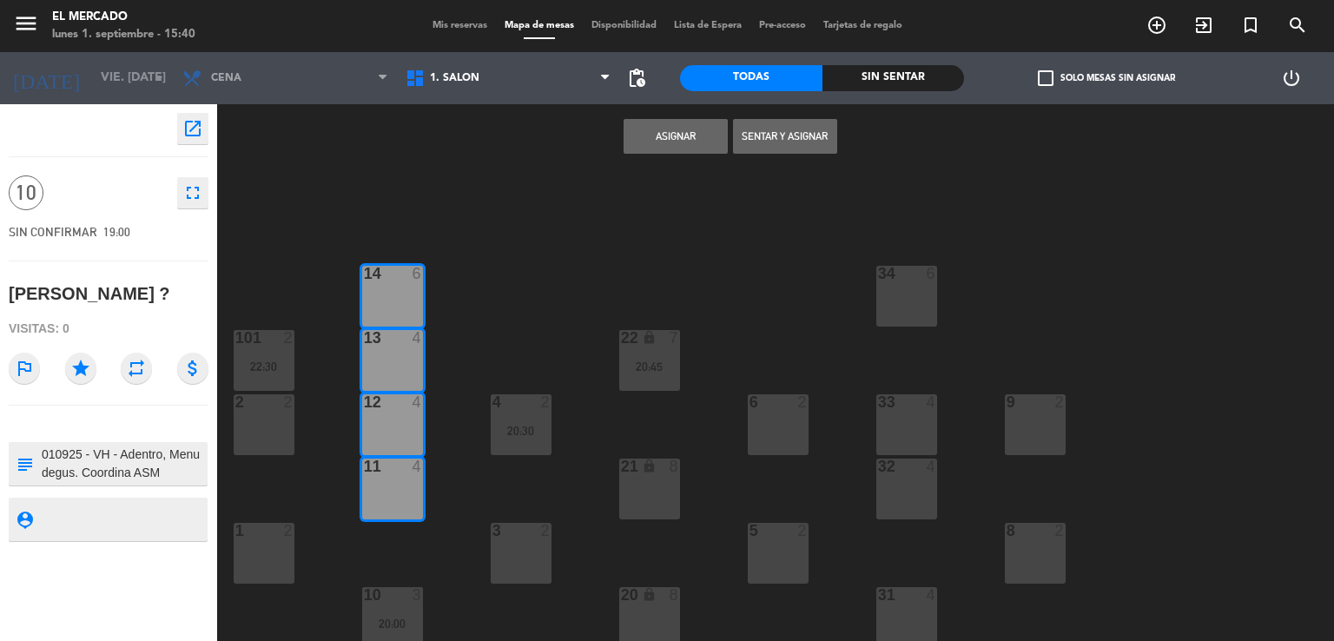
click at [416, 499] on div "11 4" at bounding box center [392, 489] width 61 height 61
click at [661, 122] on button "Asignar" at bounding box center [676, 136] width 104 height 35
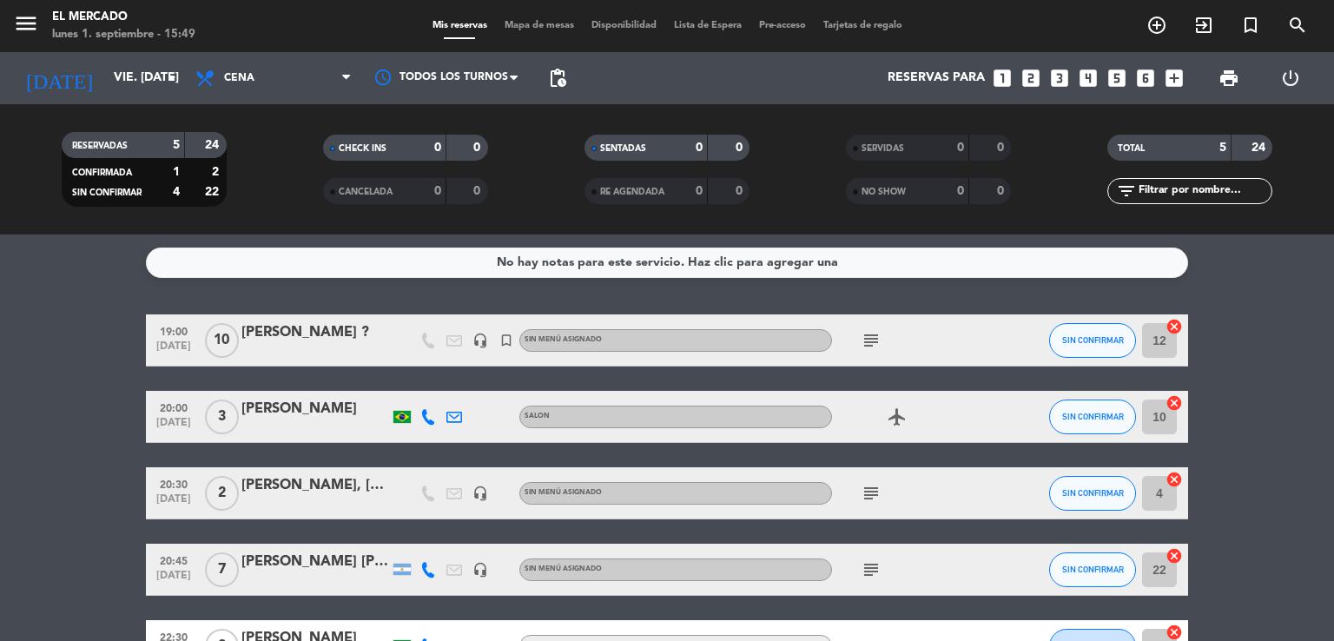
click at [313, 348] on div at bounding box center [316, 352] width 148 height 14
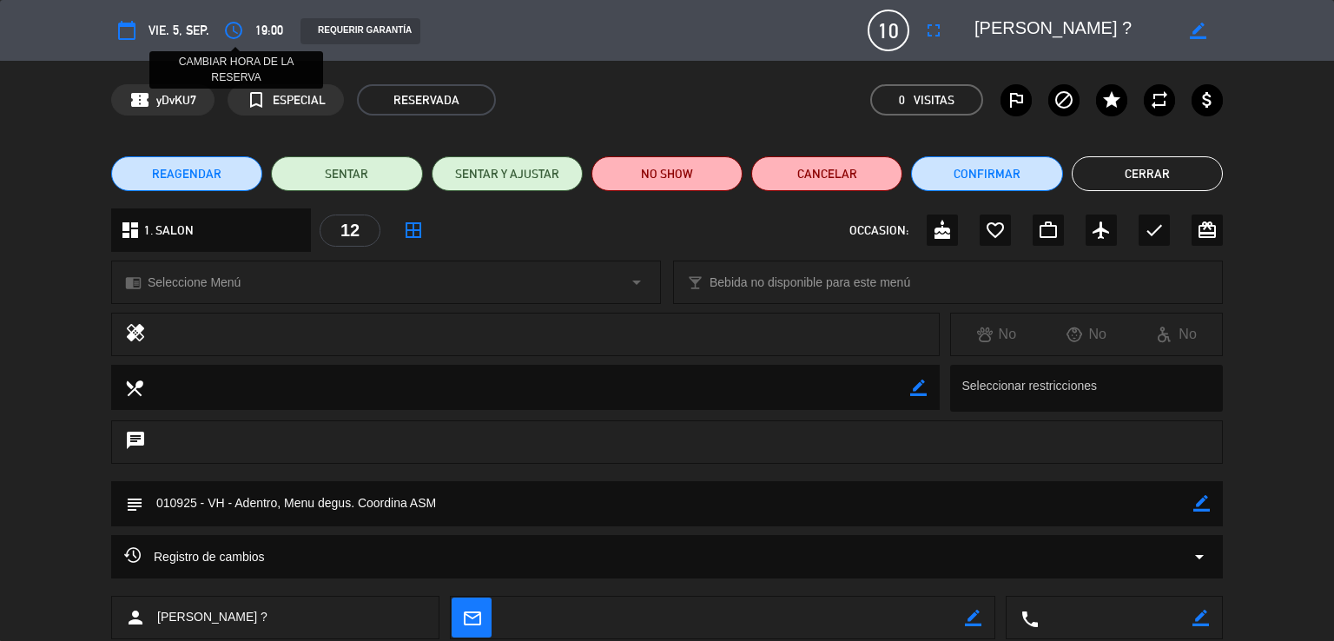
click at [234, 21] on icon "access_time" at bounding box center [233, 30] width 21 height 21
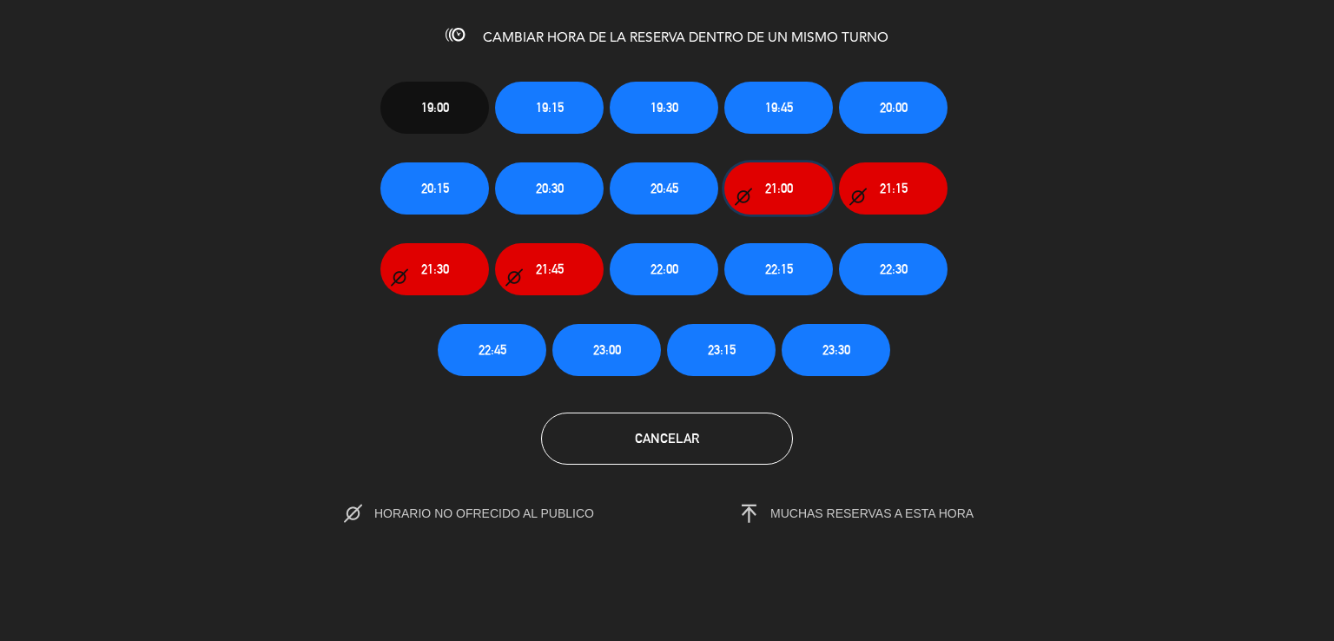
click at [775, 173] on button "21:00" at bounding box center [779, 188] width 109 height 52
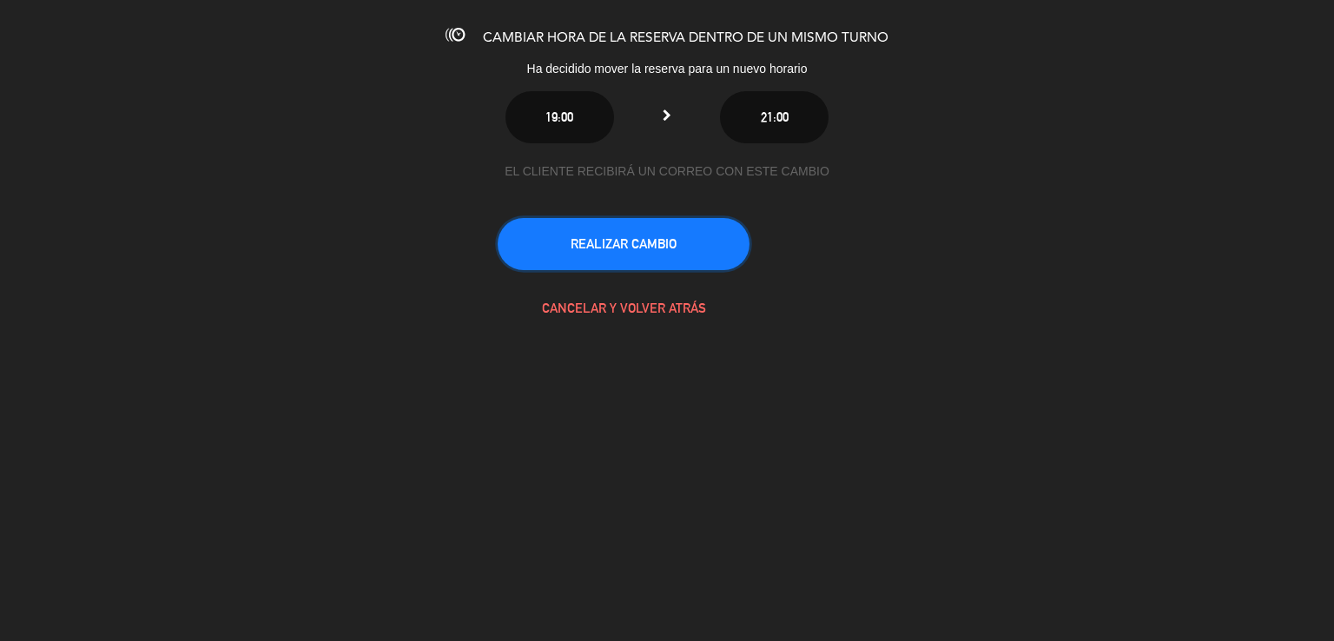
click at [680, 251] on button "REALIZAR CAMBIO" at bounding box center [624, 244] width 252 height 52
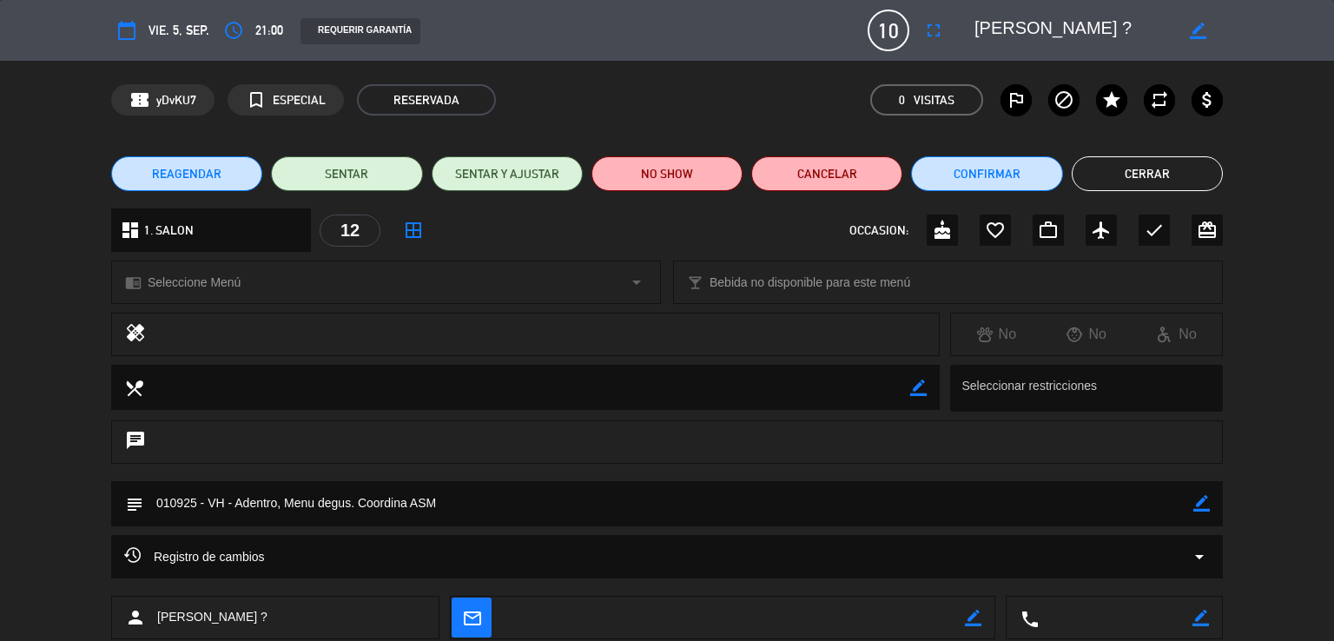
click at [1126, 162] on button "Cerrar" at bounding box center [1147, 173] width 151 height 35
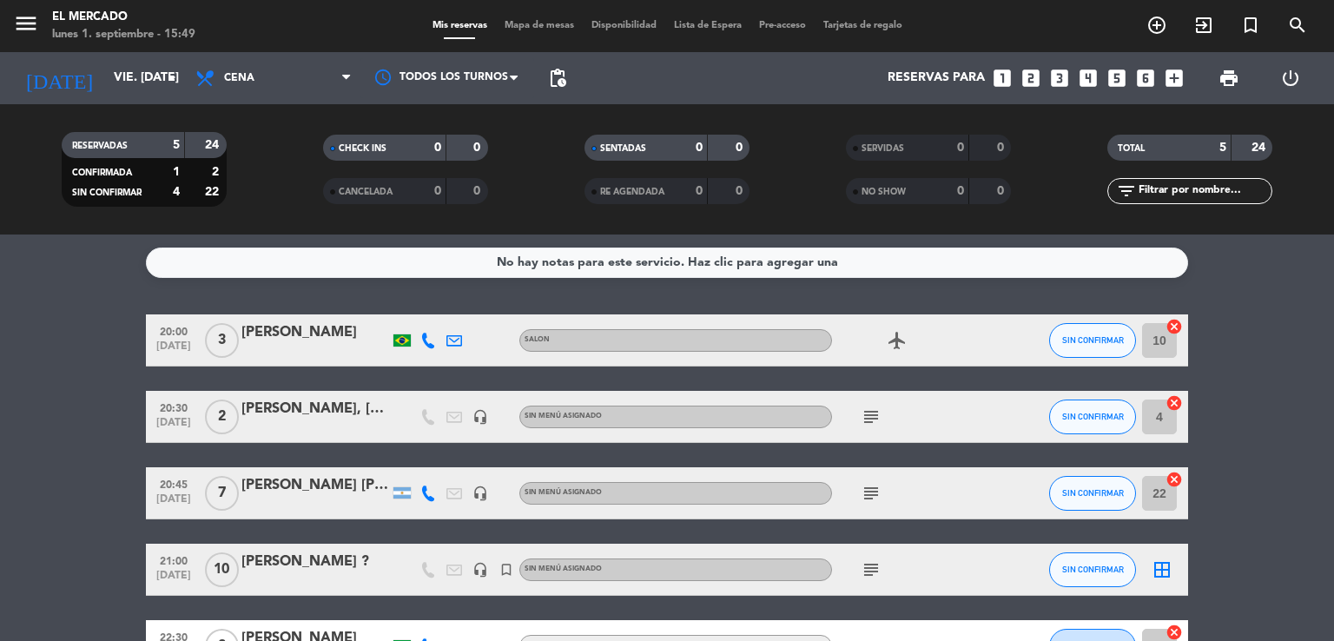
click at [1173, 578] on div "border_all" at bounding box center [1162, 569] width 52 height 51
click at [1164, 573] on icon "border_all" at bounding box center [1162, 569] width 21 height 21
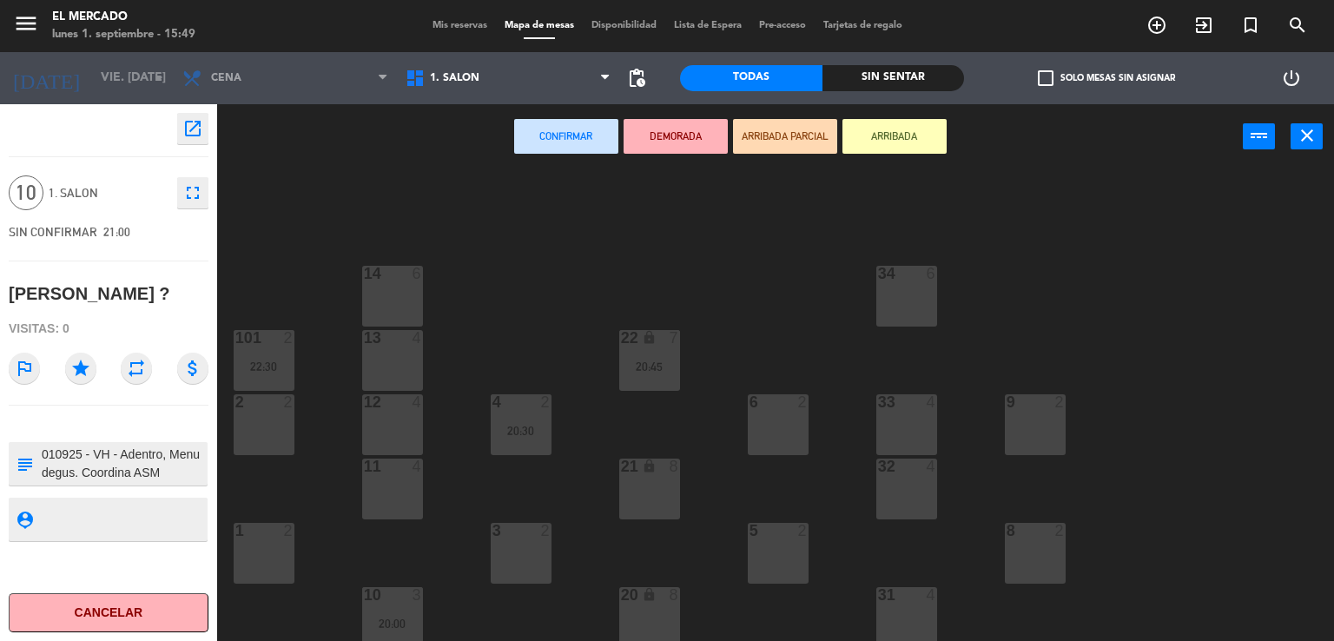
click at [427, 295] on div "34 6 14 6 22 lock 7 20:45 101 2 22:30 13 4 33 4 2 2 4 2 20:30 6 2 12 4 9 2 11 4…" at bounding box center [782, 406] width 1104 height 472
click at [386, 318] on div "14 6" at bounding box center [392, 296] width 61 height 61
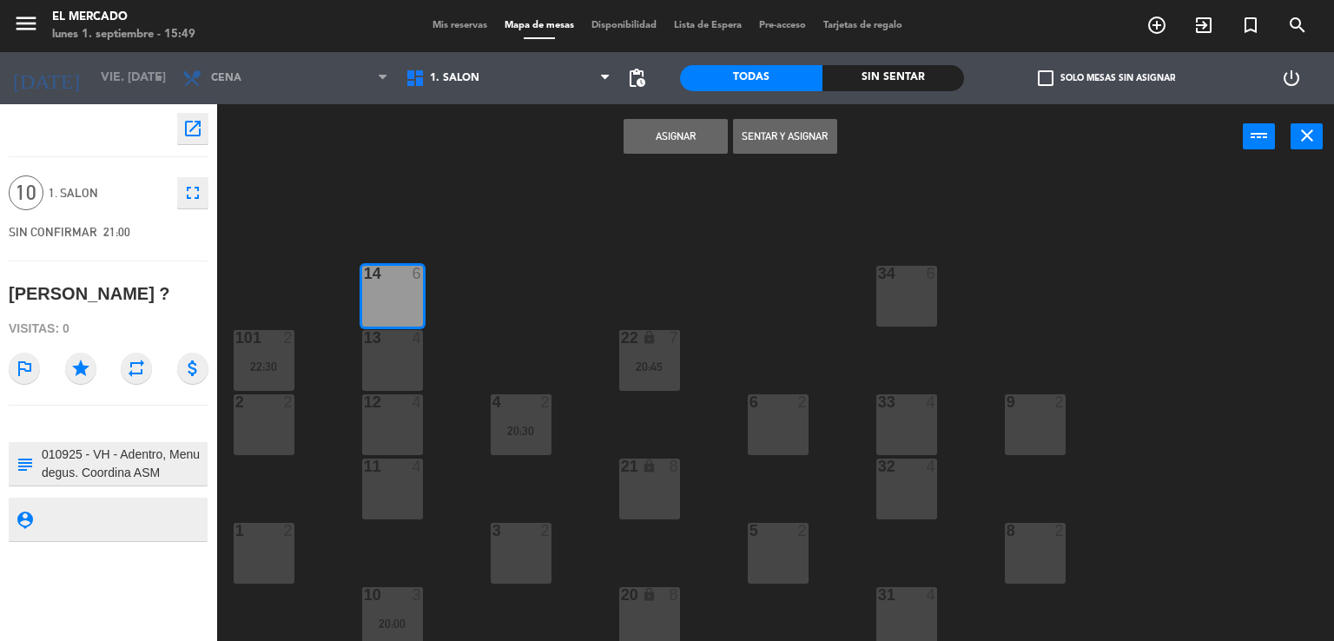
click at [386, 401] on div at bounding box center [392, 402] width 29 height 16
click at [388, 432] on div "12 4" at bounding box center [392, 424] width 61 height 61
click at [386, 347] on div "13 4" at bounding box center [392, 338] width 61 height 17
click at [393, 398] on div at bounding box center [392, 402] width 29 height 16
click at [677, 115] on div "Asignar Sentar y Asignar power_input close" at bounding box center [730, 137] width 1026 height 66
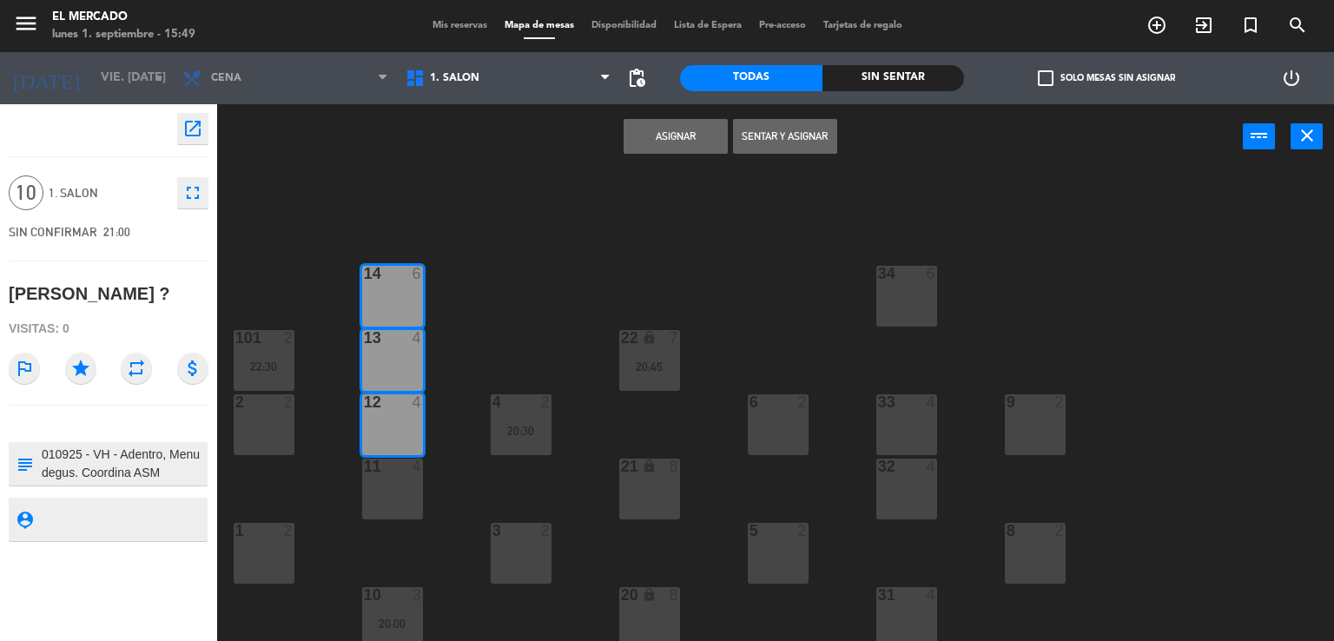
click at [678, 124] on button "Asignar" at bounding box center [676, 136] width 104 height 35
